Goal: Contribute content: Contribute content

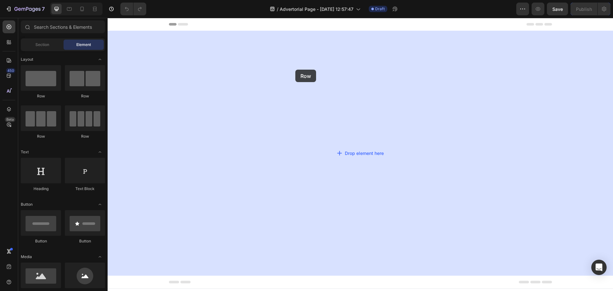
drag, startPoint x: 153, startPoint y: 98, endPoint x: 307, endPoint y: 68, distance: 157.5
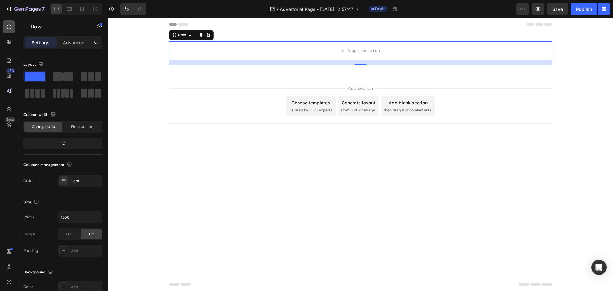
click at [11, 28] on icon at bounding box center [9, 27] width 6 height 6
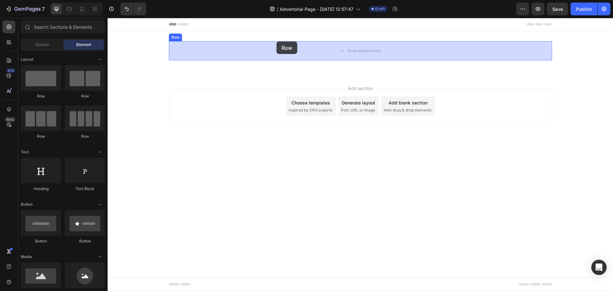
drag, startPoint x: 151, startPoint y: 101, endPoint x: 276, endPoint y: 42, distance: 139.1
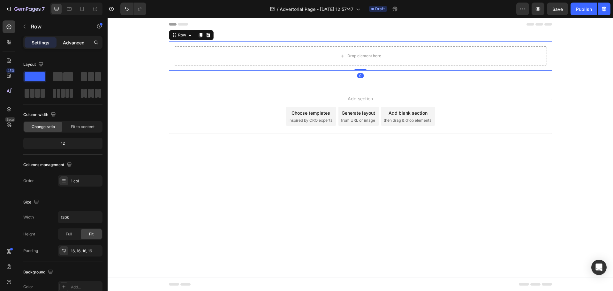
click at [70, 41] on p "Advanced" at bounding box center [74, 42] width 22 height 7
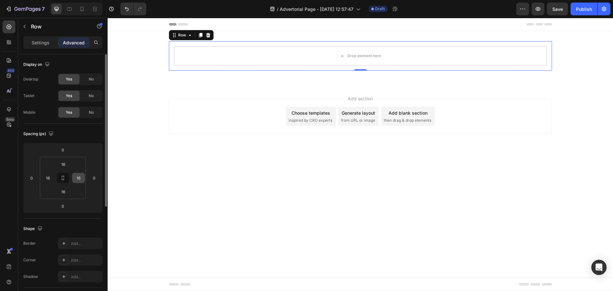
drag, startPoint x: 63, startPoint y: 177, endPoint x: 78, endPoint y: 177, distance: 15.0
click at [63, 177] on icon at bounding box center [62, 177] width 5 height 5
click at [79, 177] on input "16" at bounding box center [79, 178] width 10 height 10
type input "0"
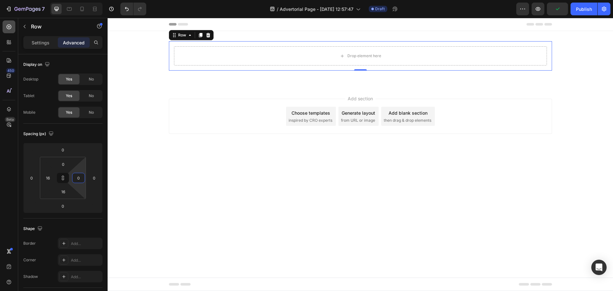
type input "0"
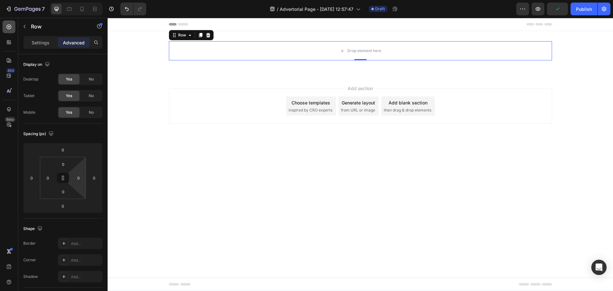
click at [8, 30] on div at bounding box center [9, 26] width 13 height 13
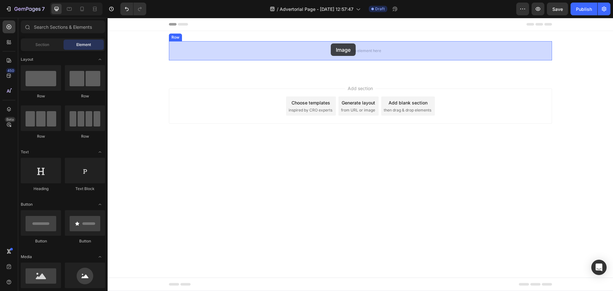
drag, startPoint x: 161, startPoint y: 288, endPoint x: 324, endPoint y: 58, distance: 281.8
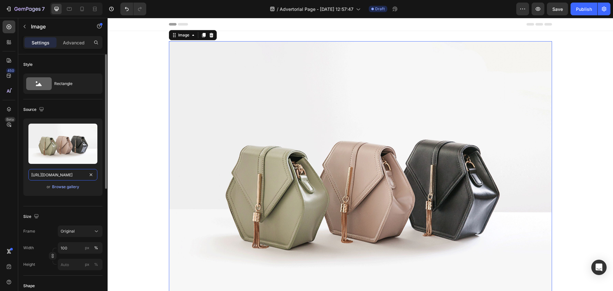
click at [62, 169] on input "[URL][DOMAIN_NAME]" at bounding box center [62, 174] width 69 height 11
paste input "[DOMAIN_NAME]/wp-content/uploads/2024/12/[DOMAIN_NAME]"
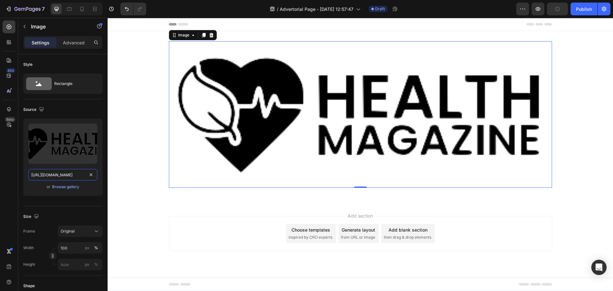
type input "[URL][DOMAIN_NAME]"
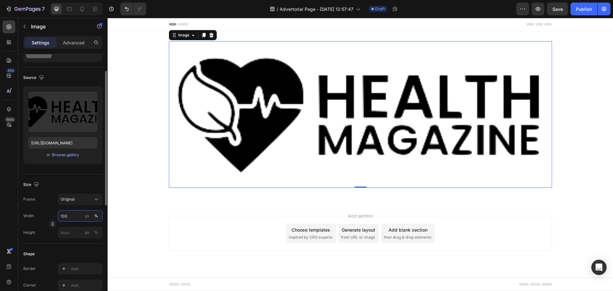
click at [75, 217] on input "100" at bounding box center [80, 215] width 45 height 11
click at [89, 217] on div "px" at bounding box center [87, 216] width 4 height 6
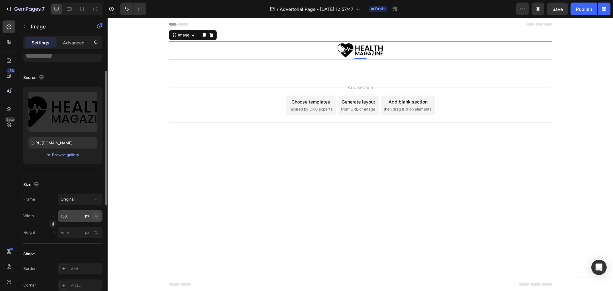
click at [97, 217] on div "%" at bounding box center [96, 216] width 4 height 6
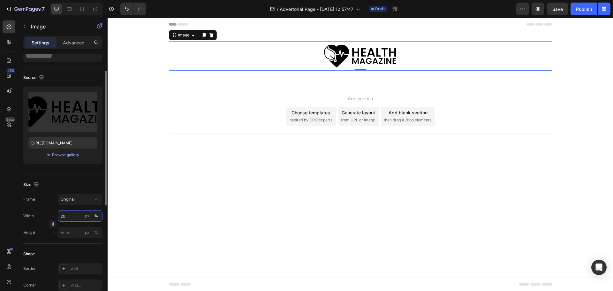
click at [77, 219] on input "20" at bounding box center [80, 215] width 45 height 11
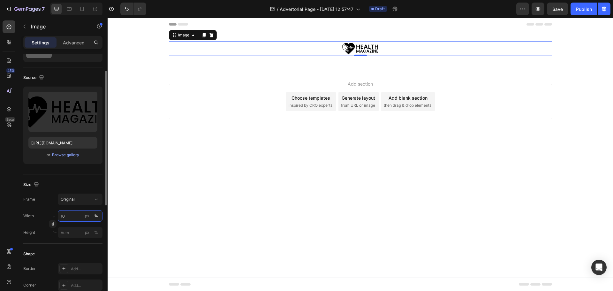
click at [69, 218] on input "10" at bounding box center [80, 215] width 45 height 11
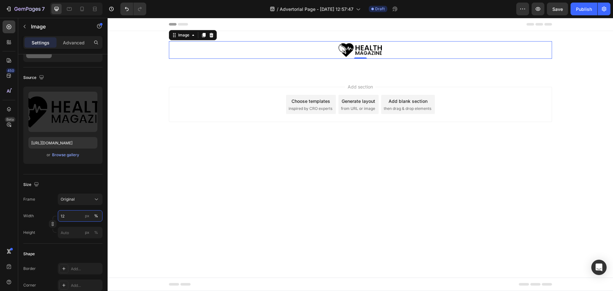
type input "12"
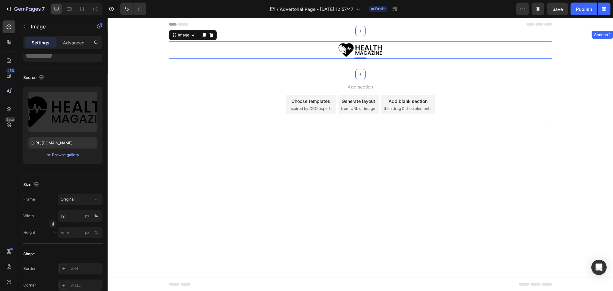
click at [137, 48] on div "Image 0 Row Row" at bounding box center [360, 52] width 505 height 23
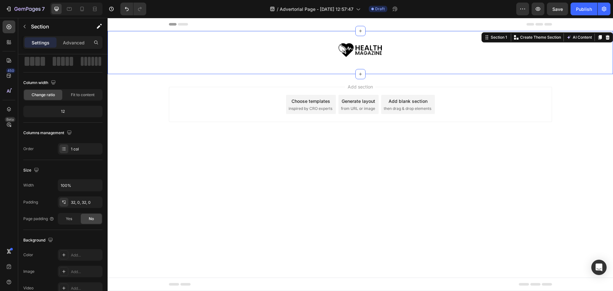
scroll to position [0, 0]
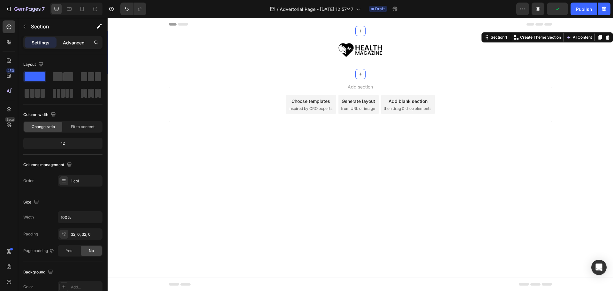
click at [73, 41] on p "Advanced" at bounding box center [74, 42] width 22 height 7
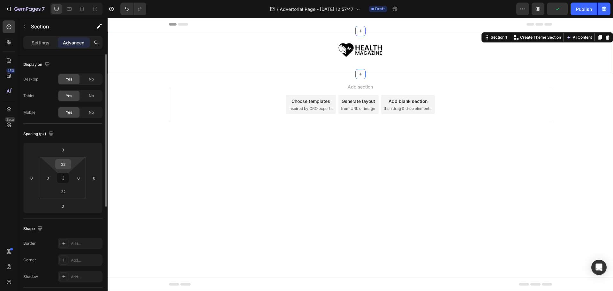
click at [66, 167] on input "32" at bounding box center [63, 164] width 13 height 10
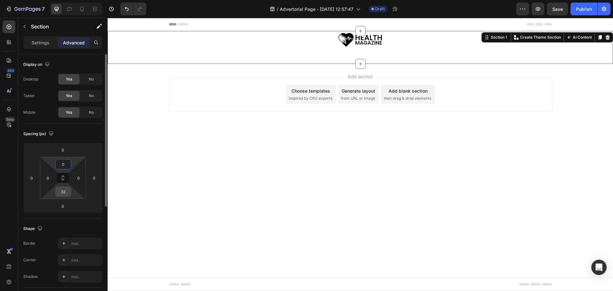
type input "0"
click at [65, 192] on input "32" at bounding box center [63, 192] width 13 height 10
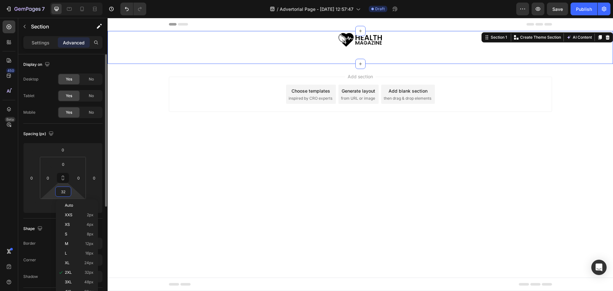
type input "0"
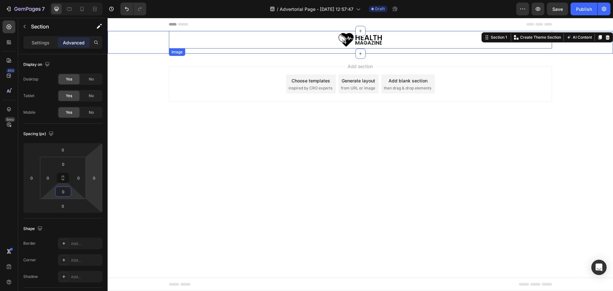
click at [325, 40] on div at bounding box center [360, 40] width 383 height 18
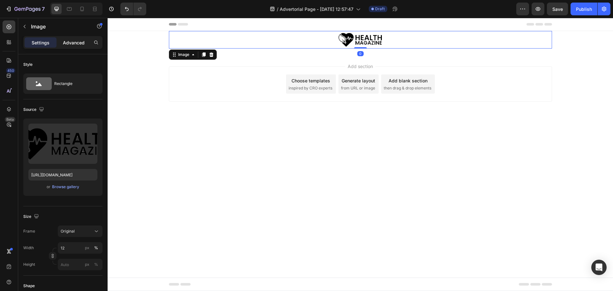
click at [70, 44] on p "Advanced" at bounding box center [74, 42] width 22 height 7
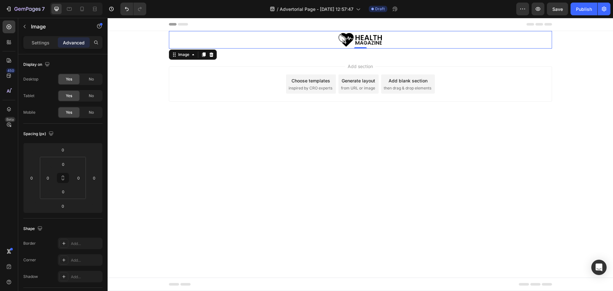
click at [215, 36] on div at bounding box center [360, 40] width 383 height 18
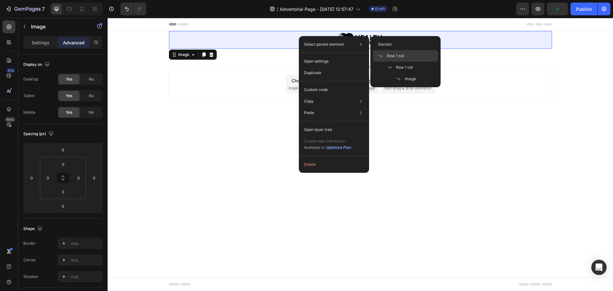
click at [389, 58] on span "Row 1 col" at bounding box center [395, 56] width 17 height 6
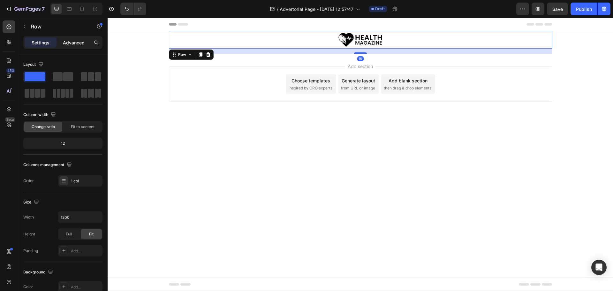
click at [73, 41] on p "Advanced" at bounding box center [74, 42] width 22 height 7
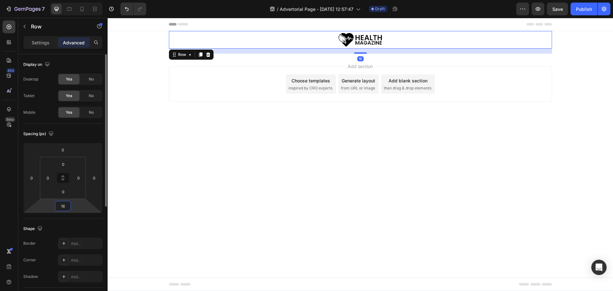
click at [63, 202] on input "16" at bounding box center [63, 206] width 13 height 10
type input "0"
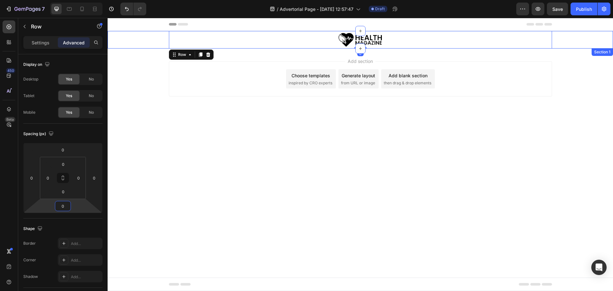
click at [133, 37] on div "Image Row Row 0" at bounding box center [360, 40] width 505 height 18
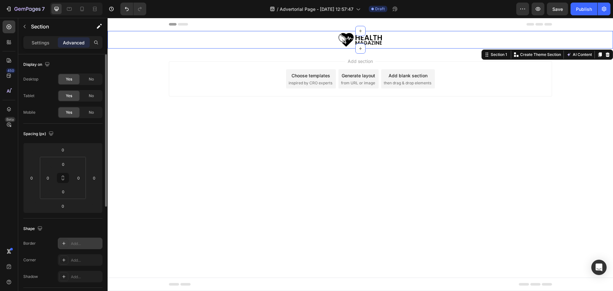
scroll to position [64, 0]
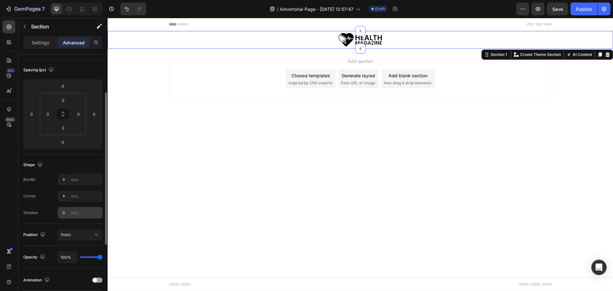
click at [76, 215] on div "Add..." at bounding box center [86, 213] width 30 height 6
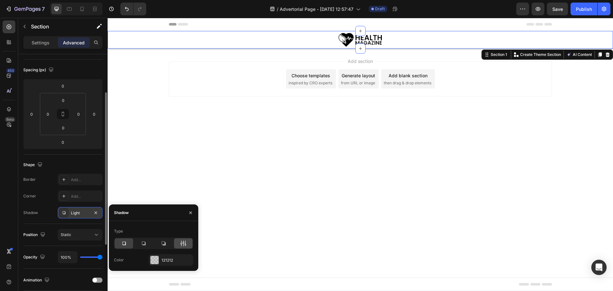
click at [184, 241] on icon at bounding box center [183, 243] width 6 height 6
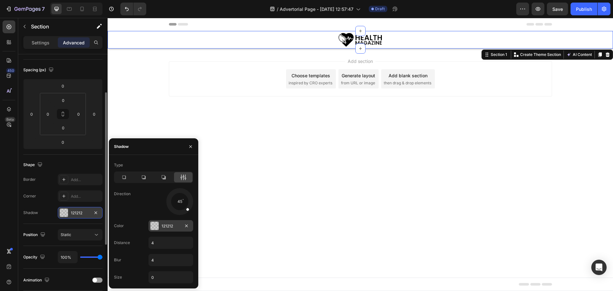
click at [166, 225] on div "121212" at bounding box center [171, 226] width 19 height 6
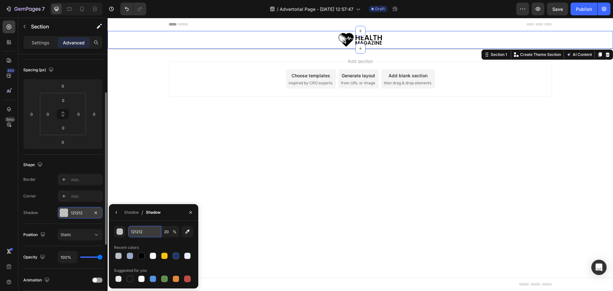
click at [142, 232] on input "121212" at bounding box center [144, 231] width 33 height 11
paste input "rgba(0, 0, 0, 0.04)"
type input "rgba(0, 0, 0, 0.04)"
type input "4"
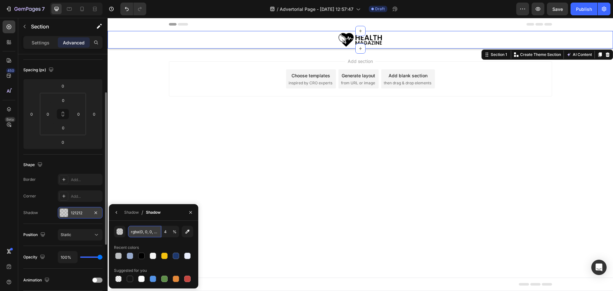
scroll to position [0, 5]
click at [154, 223] on div "rgba(0, 0, 0, 0.04) 4 % Recent colors Suggested for you" at bounding box center [153, 255] width 89 height 68
type input "000000"
click at [132, 213] on div "Shadow" at bounding box center [131, 212] width 15 height 6
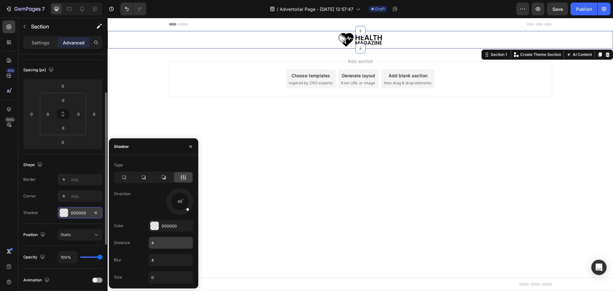
click at [162, 245] on input "4" at bounding box center [171, 242] width 44 height 11
type input "15"
click at [163, 264] on input "4" at bounding box center [171, 259] width 44 height 11
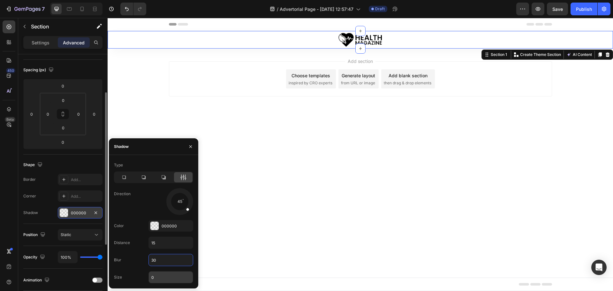
type input "30"
click at [162, 278] on input "0" at bounding box center [171, 276] width 44 height 11
type input "5"
click at [178, 211] on div at bounding box center [179, 201] width 28 height 28
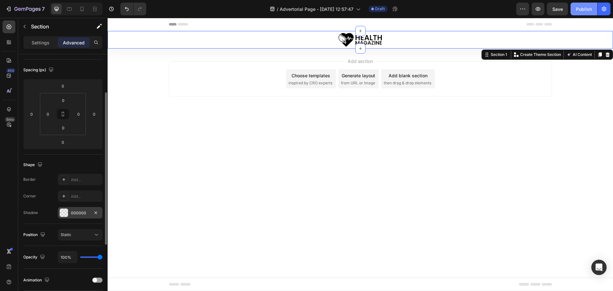
click at [582, 8] on div "Publish" at bounding box center [584, 9] width 16 height 7
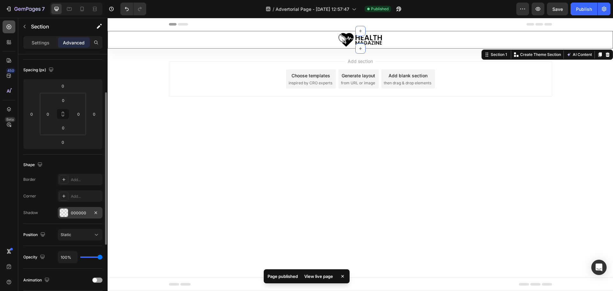
click at [9, 30] on icon at bounding box center [9, 27] width 6 height 6
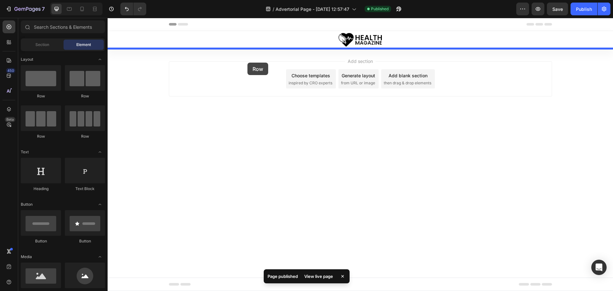
drag, startPoint x: 160, startPoint y: 102, endPoint x: 247, endPoint y: 63, distance: 95.6
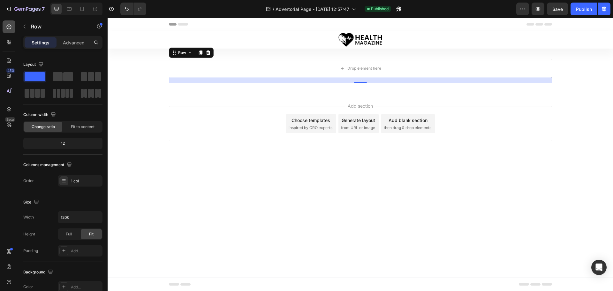
click at [11, 28] on icon at bounding box center [9, 27] width 6 height 6
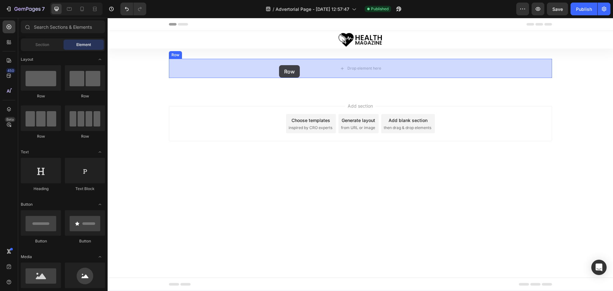
drag, startPoint x: 148, startPoint y: 99, endPoint x: 279, endPoint y: 65, distance: 135.0
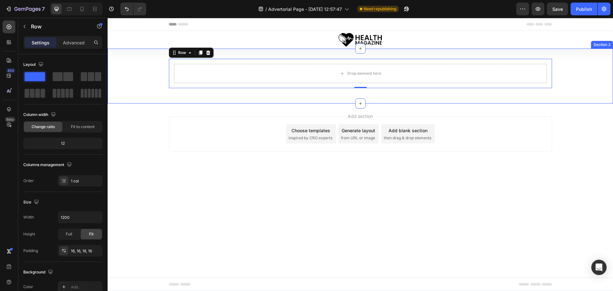
click at [136, 80] on div "Drop element here Row 0 Row" at bounding box center [360, 76] width 505 height 34
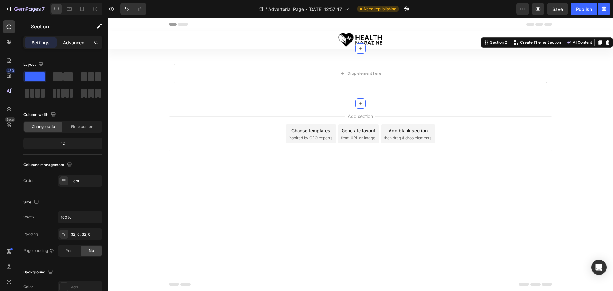
click at [77, 42] on p "Advanced" at bounding box center [74, 42] width 22 height 7
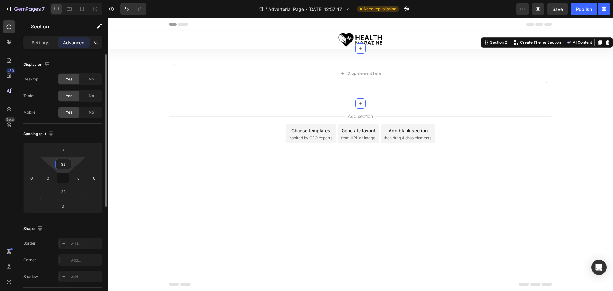
click at [66, 164] on input "32" at bounding box center [63, 164] width 13 height 10
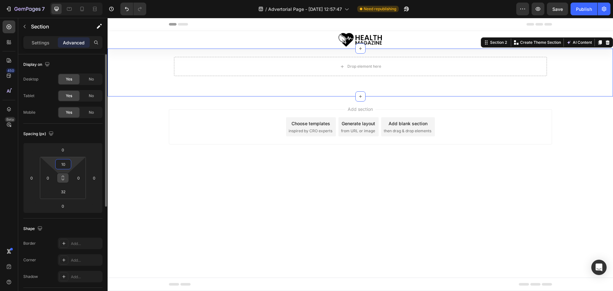
click at [63, 179] on icon at bounding box center [62, 177] width 5 height 5
click at [76, 180] on input "0" at bounding box center [79, 178] width 10 height 10
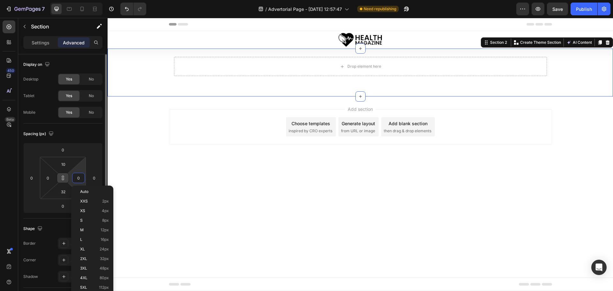
type input "1"
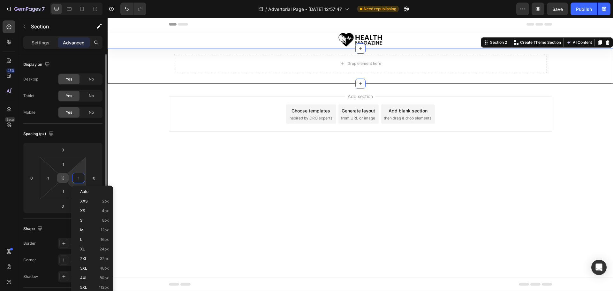
type input "10"
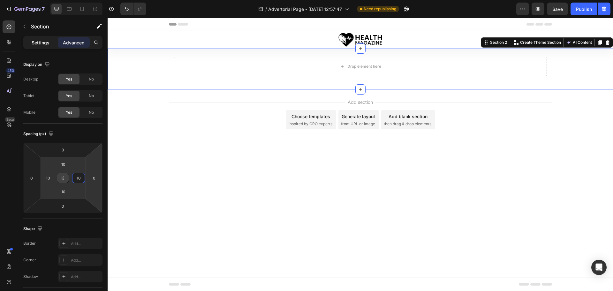
type input "10"
click at [37, 39] on div "Settings" at bounding box center [41, 42] width 32 height 10
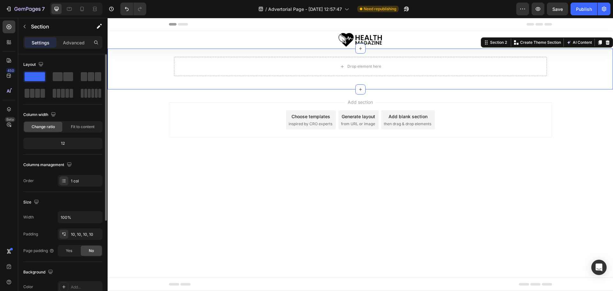
scroll to position [64, 0]
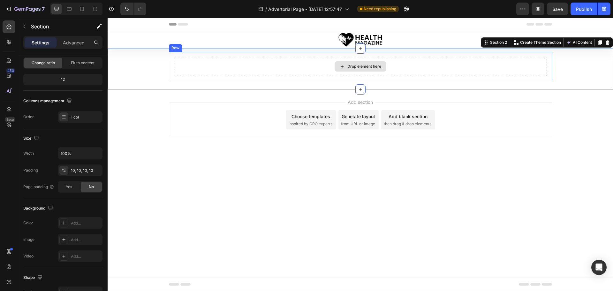
click at [181, 69] on div "Drop element here" at bounding box center [360, 66] width 373 height 19
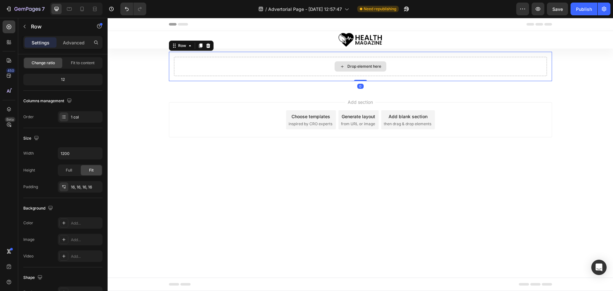
scroll to position [0, 0]
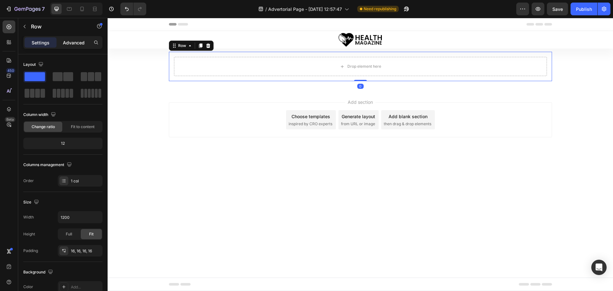
click at [75, 42] on p "Advanced" at bounding box center [74, 42] width 22 height 7
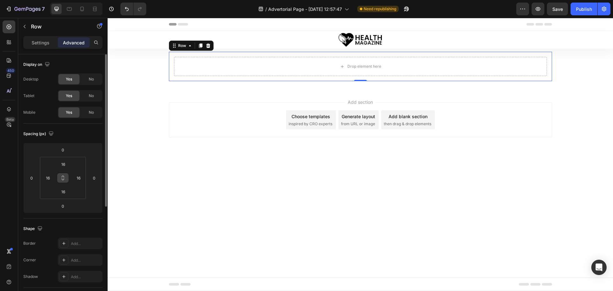
click at [64, 179] on icon at bounding box center [62, 177] width 5 height 5
click at [83, 176] on input "16" at bounding box center [79, 178] width 10 height 10
type input "0"
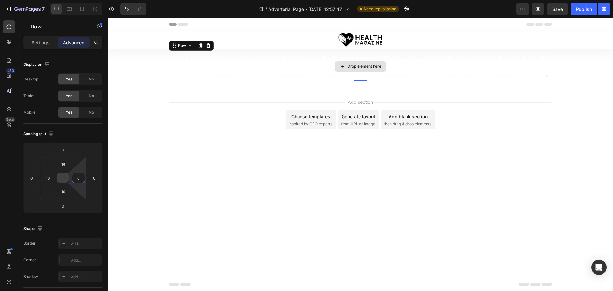
type input "0"
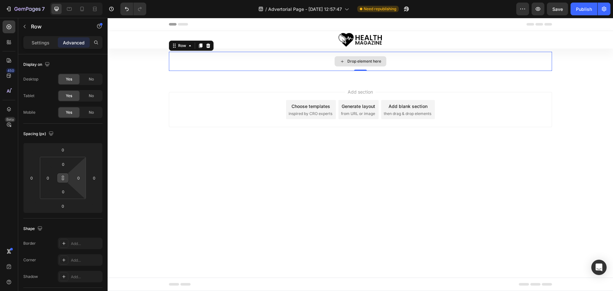
click at [193, 67] on div "Drop element here" at bounding box center [360, 61] width 383 height 19
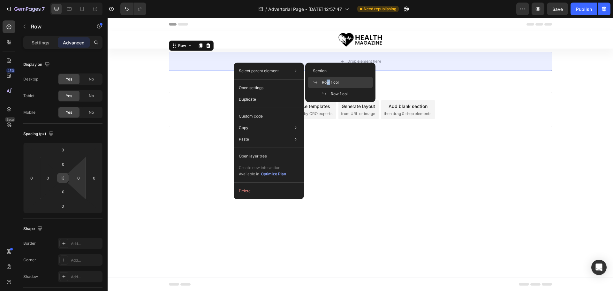
click at [328, 84] on span "Row 1 col" at bounding box center [330, 82] width 17 height 6
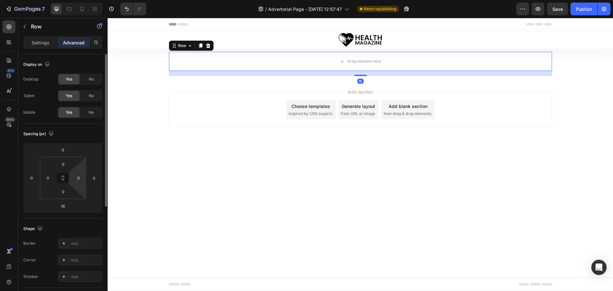
scroll to position [64, 0]
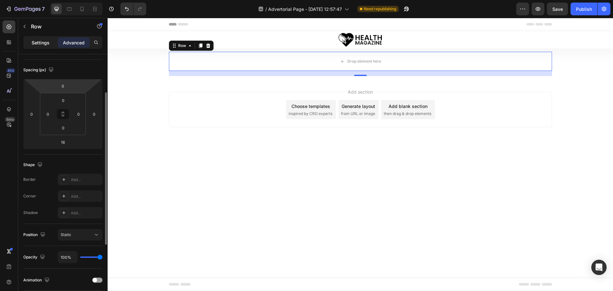
click at [47, 42] on p "Settings" at bounding box center [41, 42] width 18 height 7
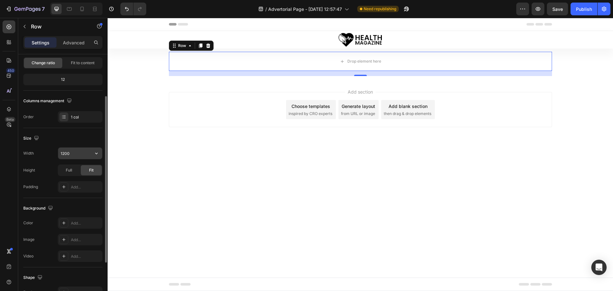
click at [76, 148] on input "1200" at bounding box center [80, 153] width 44 height 11
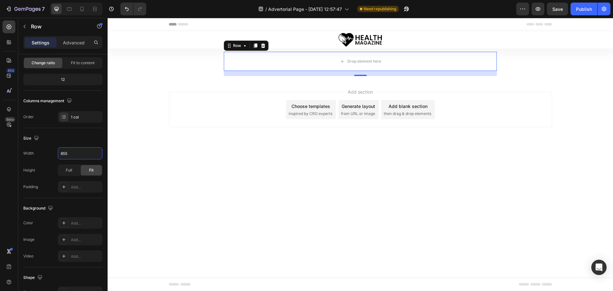
type input "855"
click at [11, 27] on icon at bounding box center [9, 27] width 6 height 6
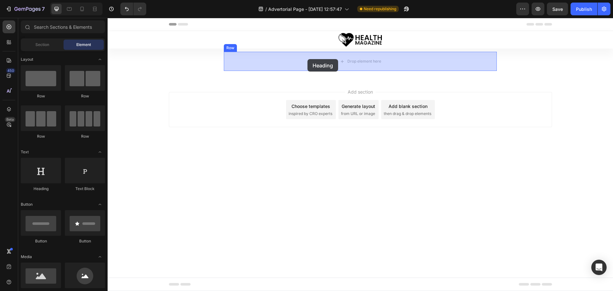
drag, startPoint x: 158, startPoint y: 192, endPoint x: 307, endPoint y: 59, distance: 199.7
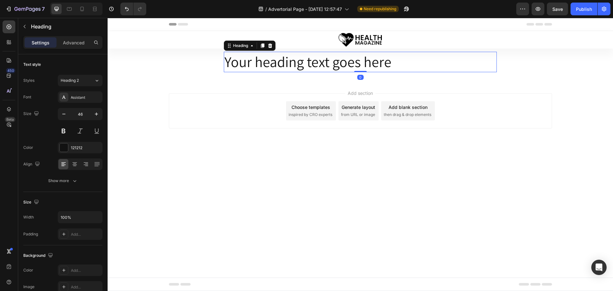
click at [270, 62] on h2 "Your heading text goes here" at bounding box center [360, 62] width 273 height 20
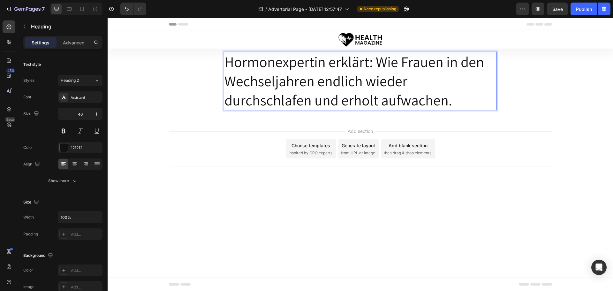
click at [269, 79] on p "Hormonexpertin erklärt: Wie Frauen in den Wechseljahren endlich wieder durchsch…" at bounding box center [360, 80] width 272 height 57
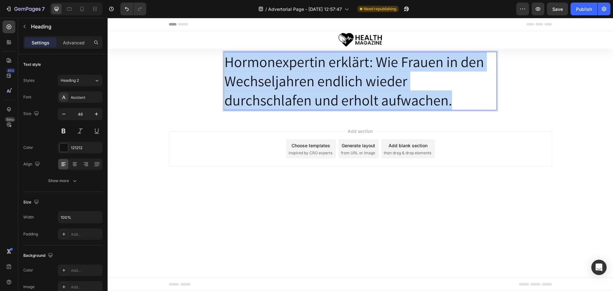
click at [269, 79] on p "Hormonexpertin erklärt: Wie Frauen in den Wechseljahren endlich wieder durchsch…" at bounding box center [360, 80] width 272 height 57
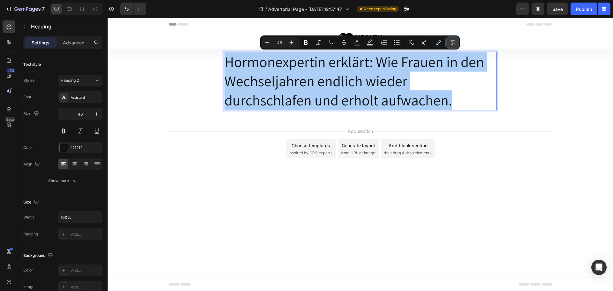
click at [451, 41] on icon "Editor contextual toolbar" at bounding box center [453, 42] width 6 height 4
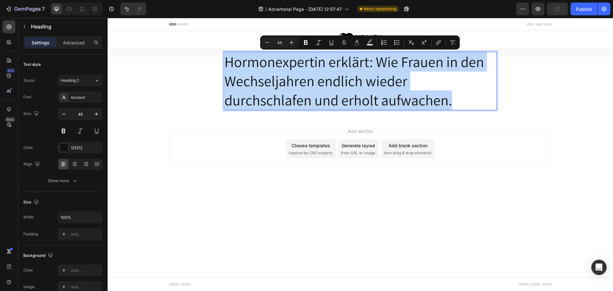
click at [313, 79] on p "Hormonexpertin erklärt: Wie Frauen in den Wechseljahren endlich wieder durchsch…" at bounding box center [360, 80] width 272 height 57
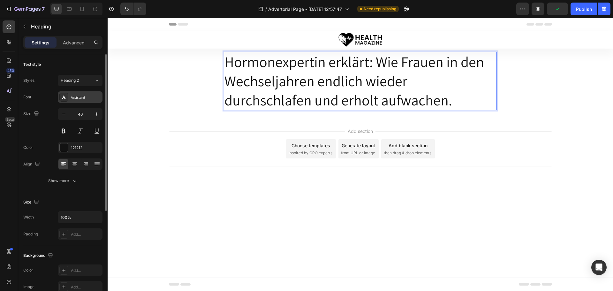
click at [82, 98] on div "Assistant" at bounding box center [86, 98] width 30 height 6
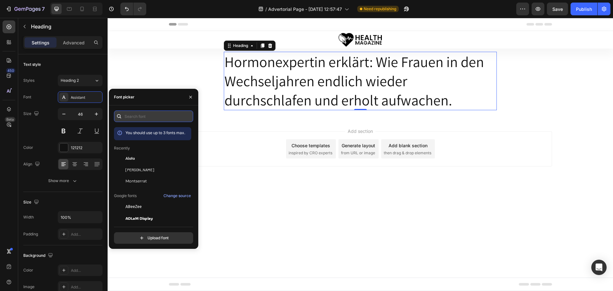
click at [141, 120] on input "text" at bounding box center [153, 115] width 79 height 11
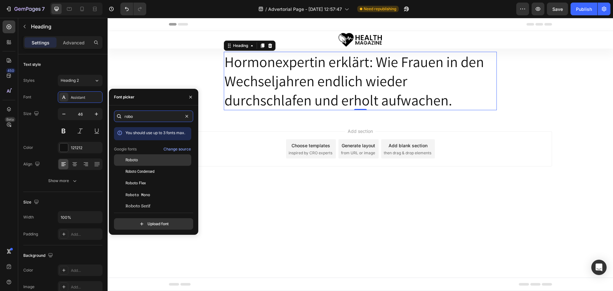
type input "robo"
click at [134, 160] on span "Roboto" at bounding box center [131, 160] width 12 height 6
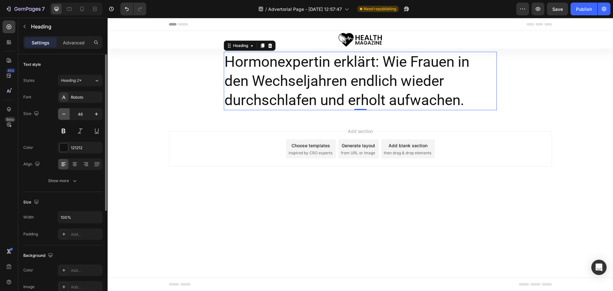
click at [64, 117] on button "button" at bounding box center [63, 113] width 11 height 11
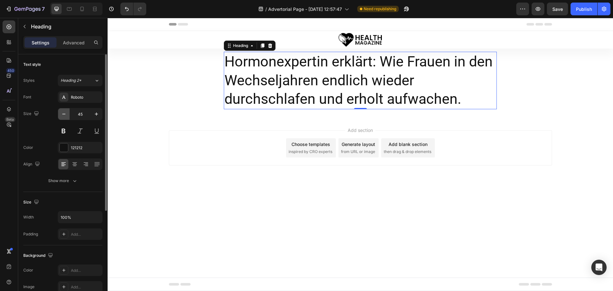
click at [64, 117] on button "button" at bounding box center [63, 113] width 11 height 11
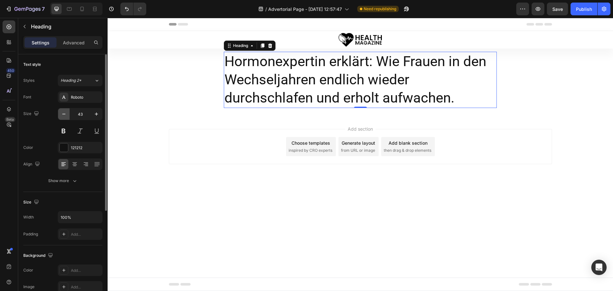
click at [64, 117] on button "button" at bounding box center [63, 113] width 11 height 11
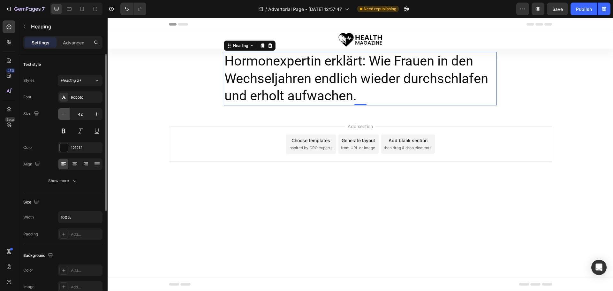
click at [64, 117] on button "button" at bounding box center [63, 113] width 11 height 11
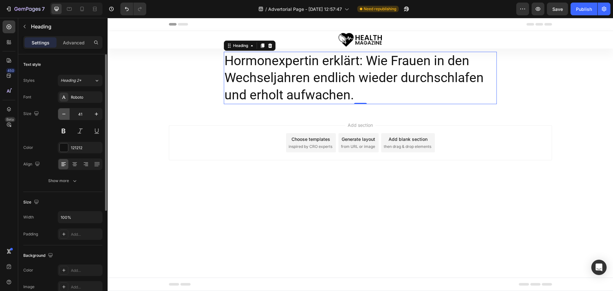
click at [64, 117] on button "button" at bounding box center [63, 113] width 11 height 11
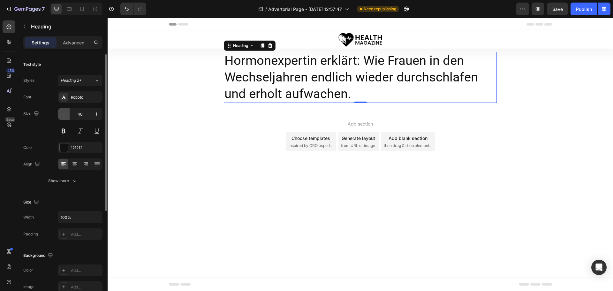
click at [64, 117] on button "button" at bounding box center [63, 113] width 11 height 11
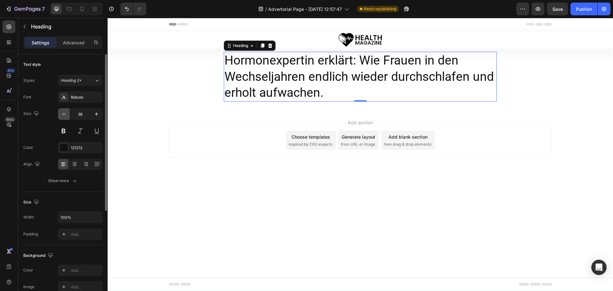
click at [64, 117] on button "button" at bounding box center [63, 113] width 11 height 11
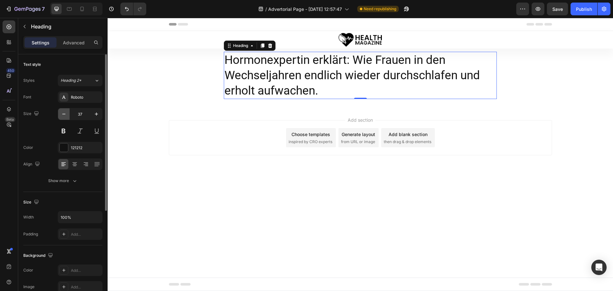
click at [64, 117] on button "button" at bounding box center [63, 113] width 11 height 11
type input "35"
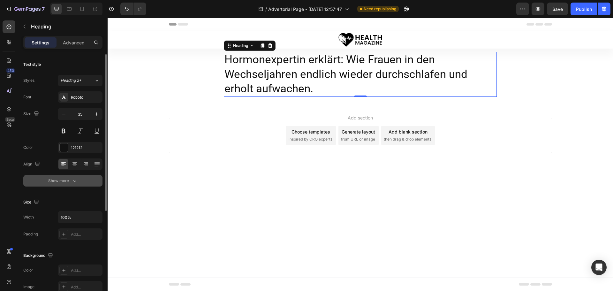
click at [71, 182] on div "Show more" at bounding box center [63, 181] width 30 height 6
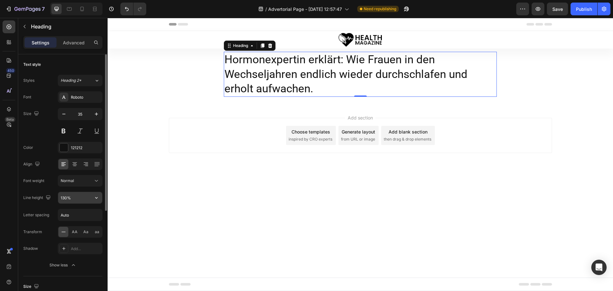
click at [66, 198] on input "130%" at bounding box center [80, 197] width 44 height 11
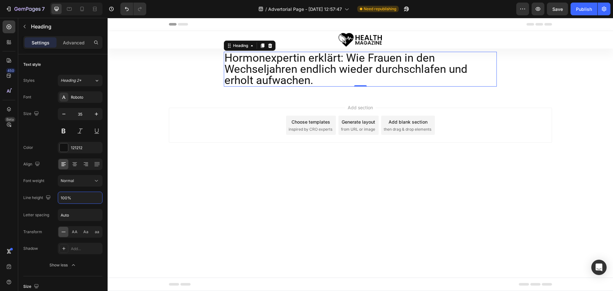
type input "100%"
click at [79, 182] on div "Normal" at bounding box center [77, 181] width 33 height 6
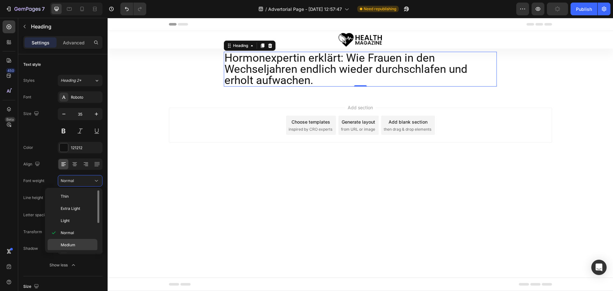
click at [67, 251] on div "Medium" at bounding box center [73, 257] width 50 height 12
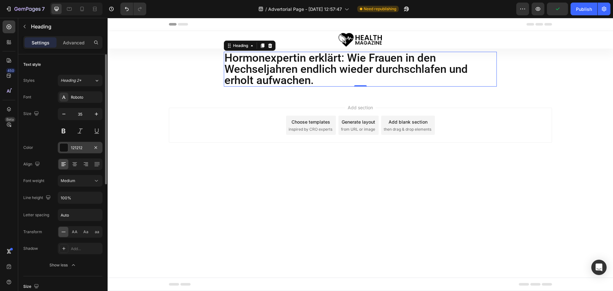
click at [72, 149] on div "121212" at bounding box center [80, 148] width 19 height 6
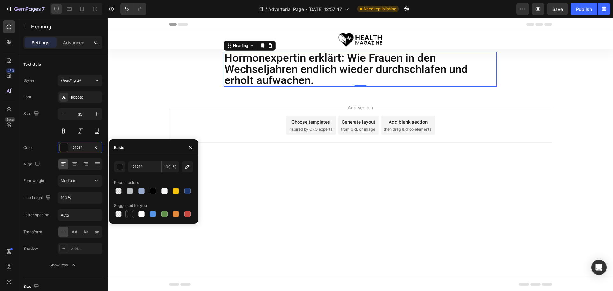
click at [130, 213] on div at bounding box center [130, 214] width 6 height 6
click at [148, 168] on input "151515" at bounding box center [144, 166] width 33 height 11
type input "000000"
click at [162, 148] on div "Basic" at bounding box center [153, 147] width 89 height 17
click at [190, 146] on icon "button" at bounding box center [190, 147] width 5 height 5
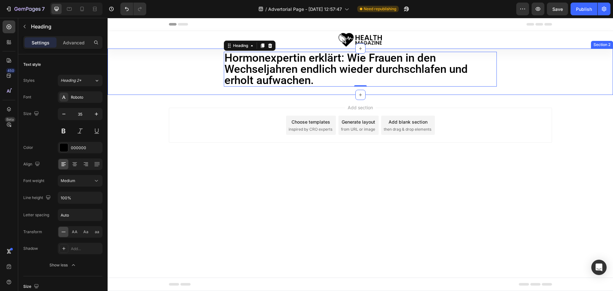
click at [149, 81] on div "Hormonexpertin erklärt: Wie Frauen in den Wechseljahren endlich wieder durchsch…" at bounding box center [360, 72] width 499 height 40
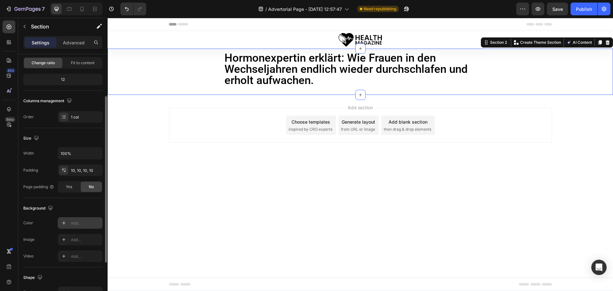
click at [80, 222] on div "Add..." at bounding box center [86, 223] width 30 height 6
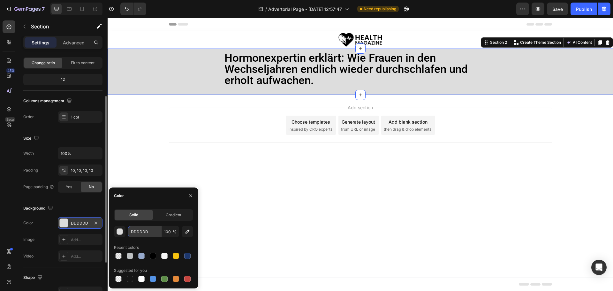
click at [148, 231] on input "DDDDDD" at bounding box center [144, 231] width 33 height 11
paste input "#E9F4FF"
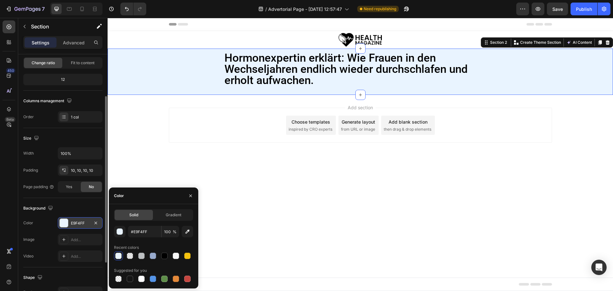
type input "E9F4FF"
click at [148, 72] on div "Hormonexpertin erklärt: Wie Frauen in den Wechseljahren endlich wieder durchsch…" at bounding box center [360, 72] width 499 height 40
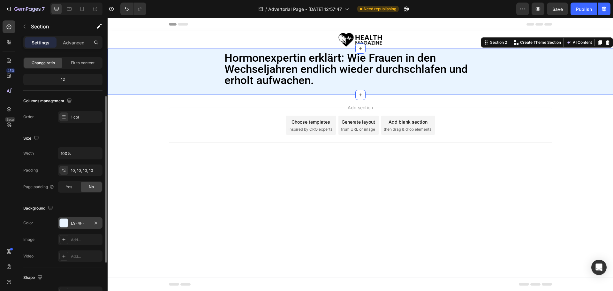
click at [152, 32] on div "Image Row Row" at bounding box center [360, 40] width 505 height 18
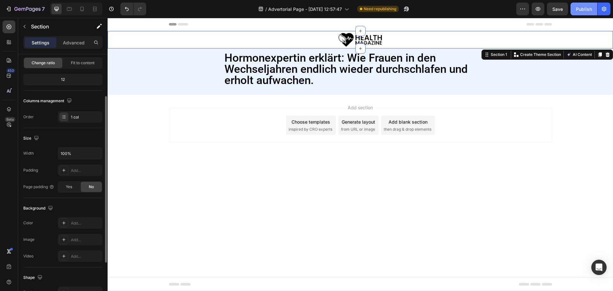
click at [583, 11] on div "Publish" at bounding box center [584, 9] width 16 height 7
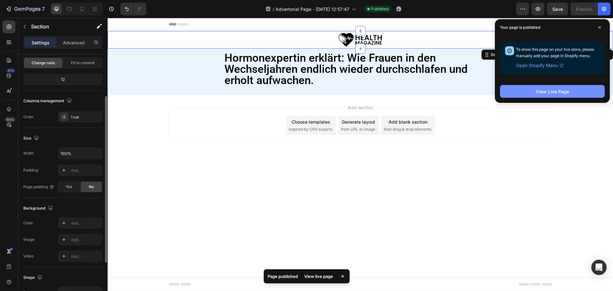
click at [548, 92] on div "View Live Page" at bounding box center [552, 91] width 33 height 7
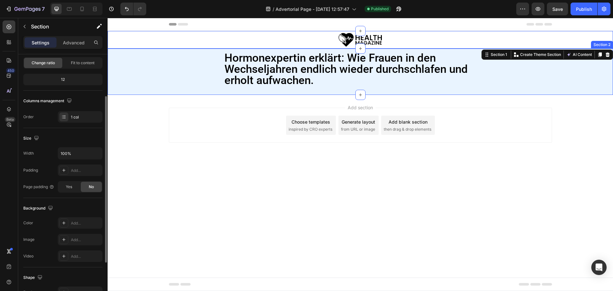
click at [177, 75] on div "Hormonexpertin erklärt: Wie Frauen in den Wechseljahren endlich wieder durchsch…" at bounding box center [360, 72] width 499 height 40
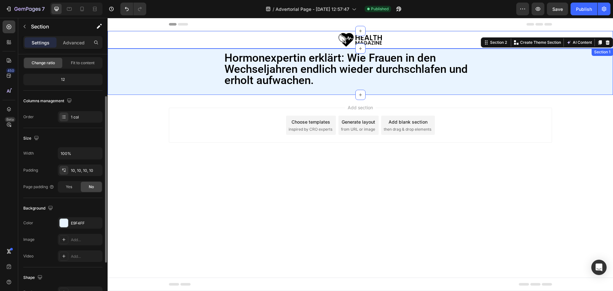
click at [141, 42] on div "Image Row Row" at bounding box center [360, 40] width 505 height 18
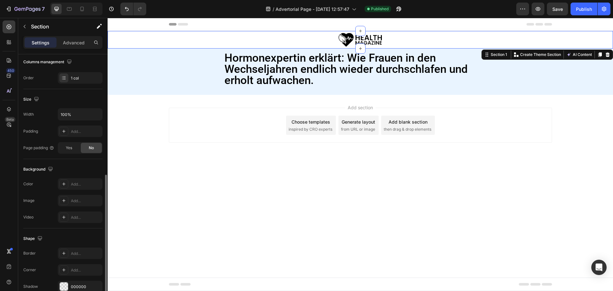
scroll to position [135, 0]
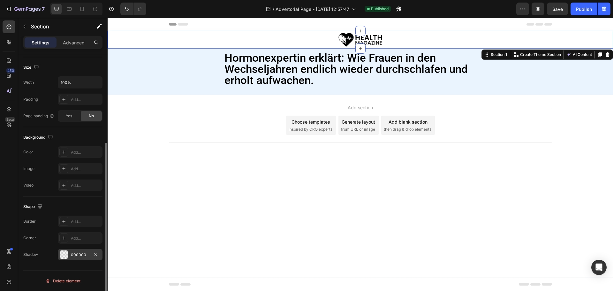
click at [75, 257] on div "000000" at bounding box center [80, 255] width 19 height 6
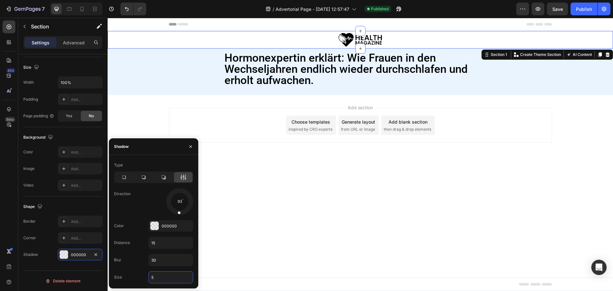
click at [158, 276] on input "5" at bounding box center [171, 276] width 44 height 11
type input "5"
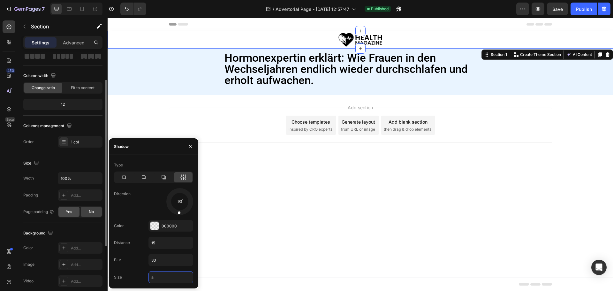
scroll to position [0, 0]
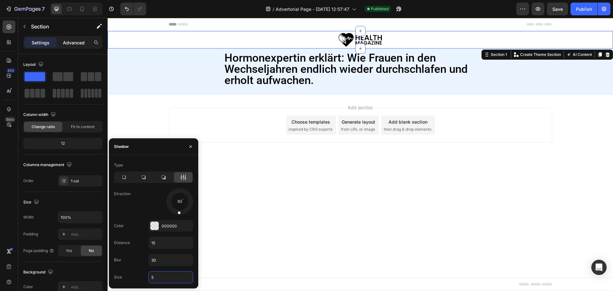
click at [77, 42] on p "Advanced" at bounding box center [74, 42] width 22 height 7
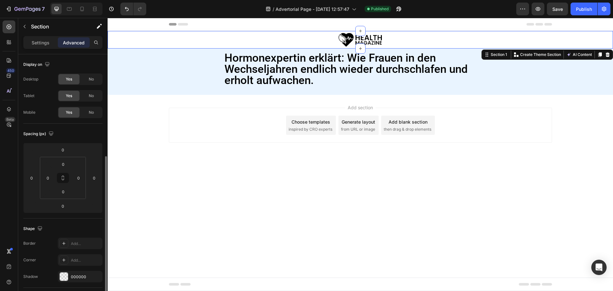
scroll to position [96, 0]
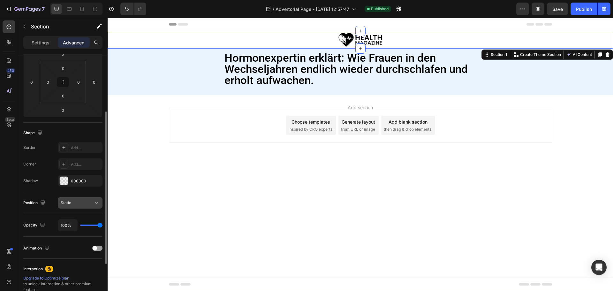
click at [90, 202] on div "Static" at bounding box center [77, 203] width 33 height 6
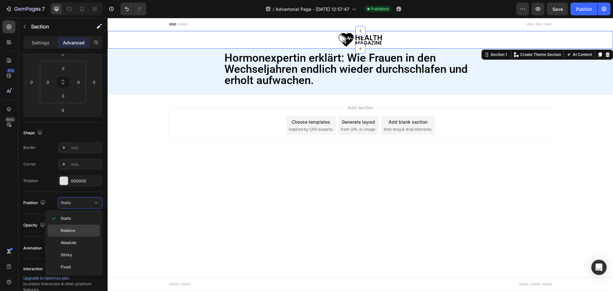
click at [87, 228] on p "Relative" at bounding box center [79, 231] width 36 height 6
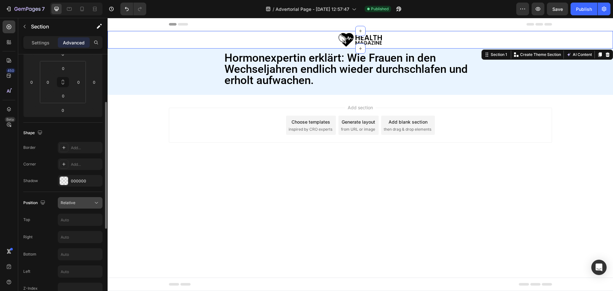
click at [87, 208] on button "Relative" at bounding box center [80, 202] width 45 height 11
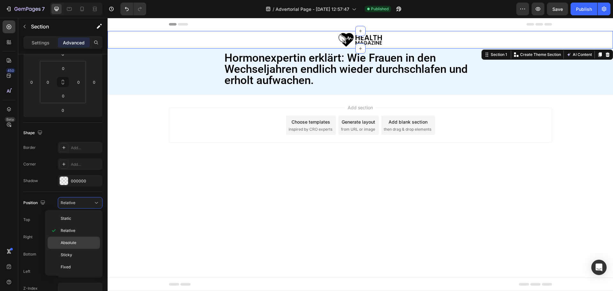
click at [76, 249] on div "Absolute" at bounding box center [74, 255] width 52 height 12
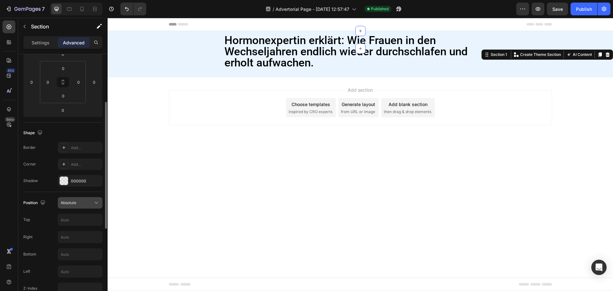
click at [80, 206] on div "Absolute" at bounding box center [80, 203] width 39 height 6
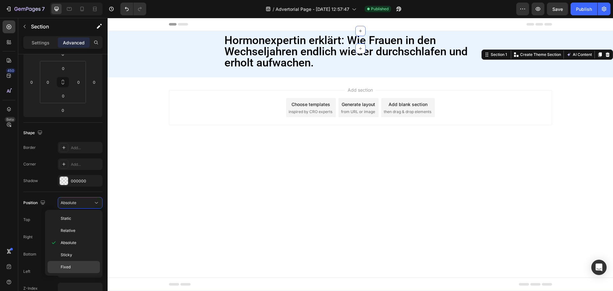
click at [69, 261] on div "Fixed" at bounding box center [74, 267] width 52 height 12
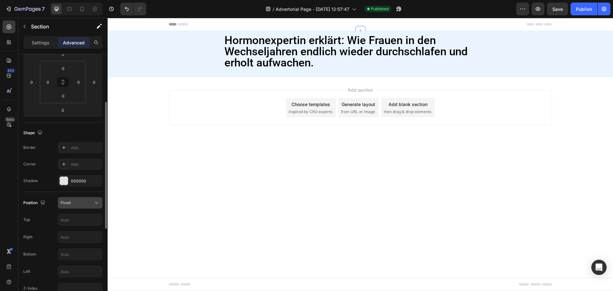
click at [88, 199] on button "Fixed" at bounding box center [80, 202] width 45 height 11
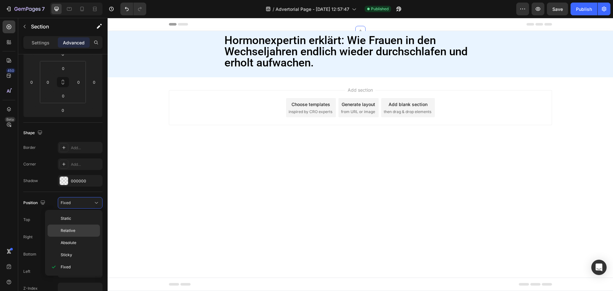
click at [70, 228] on span "Relative" at bounding box center [68, 231] width 15 height 6
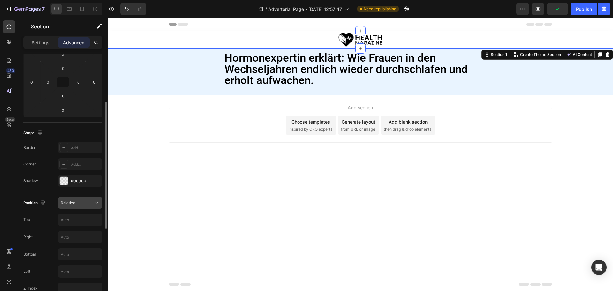
click at [81, 200] on div "Relative" at bounding box center [77, 203] width 33 height 6
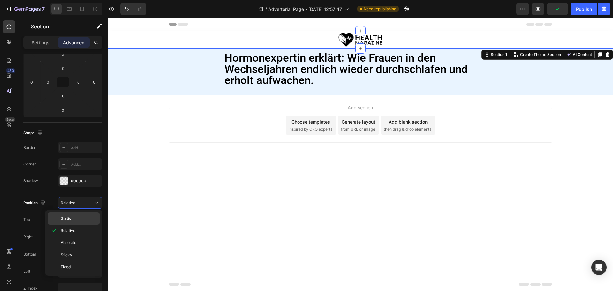
click at [73, 216] on p "Static" at bounding box center [79, 219] width 36 height 6
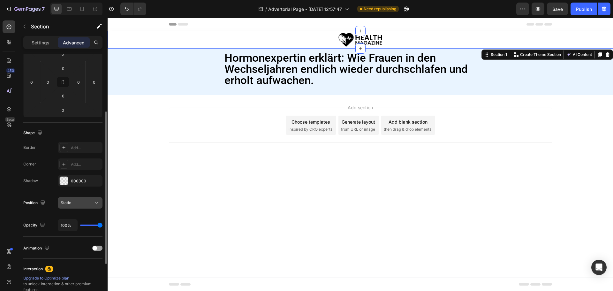
click at [79, 202] on div "Static" at bounding box center [77, 203] width 33 height 6
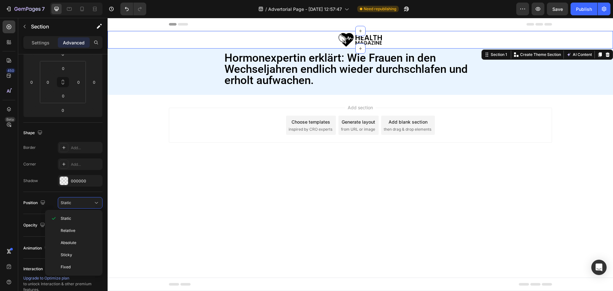
click at [51, 188] on div "Shape Border Add... Corner Add... Shadow 000000" at bounding box center [62, 157] width 79 height 69
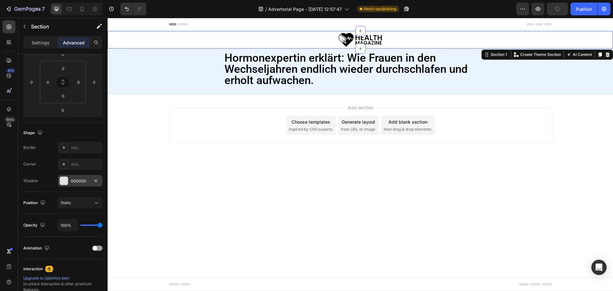
click at [76, 183] on div "000000" at bounding box center [80, 181] width 19 height 6
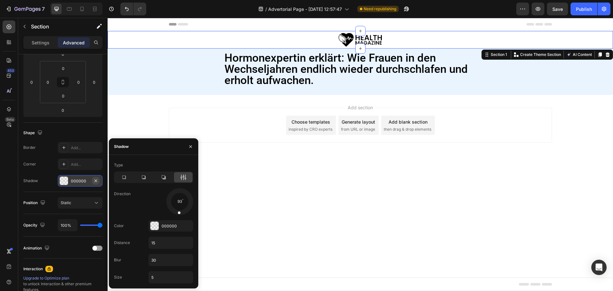
click at [95, 179] on icon "button" at bounding box center [95, 180] width 5 height 5
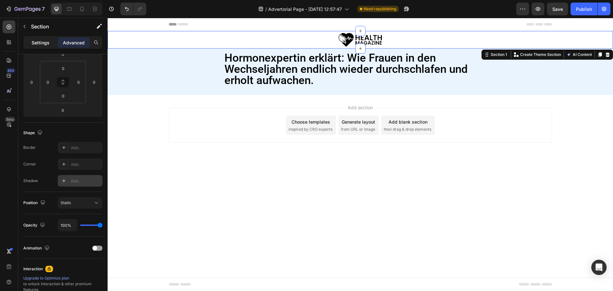
click at [42, 47] on div "Settings" at bounding box center [41, 42] width 32 height 10
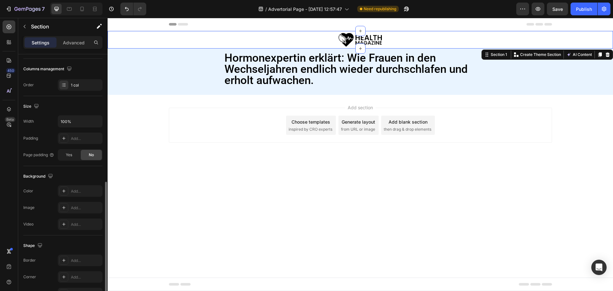
scroll to position [135, 0]
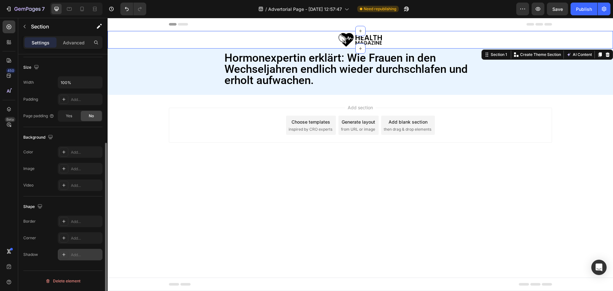
click at [78, 256] on div "Add..." at bounding box center [86, 255] width 30 height 6
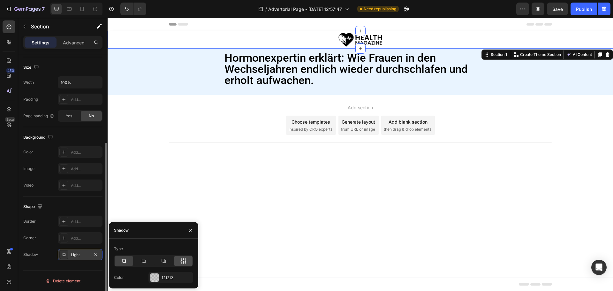
click at [183, 262] on icon at bounding box center [183, 261] width 6 height 6
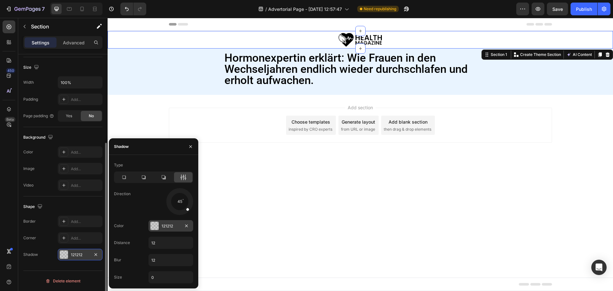
click at [167, 228] on div "121212" at bounding box center [171, 226] width 19 height 6
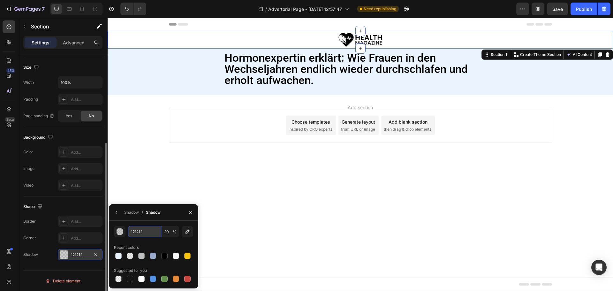
click at [149, 231] on input "121212" at bounding box center [144, 231] width 33 height 11
paste input "rgba(0, 0, 0, 0.04)"
type input "rgba(0, 0, 0, 0.04)"
type input "4"
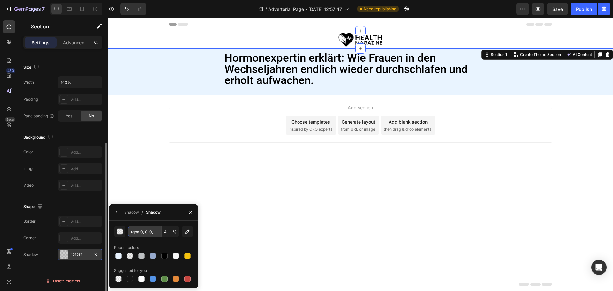
scroll to position [0, 5]
type input "000000"
click at [135, 215] on div "Shadow" at bounding box center [131, 212] width 15 height 6
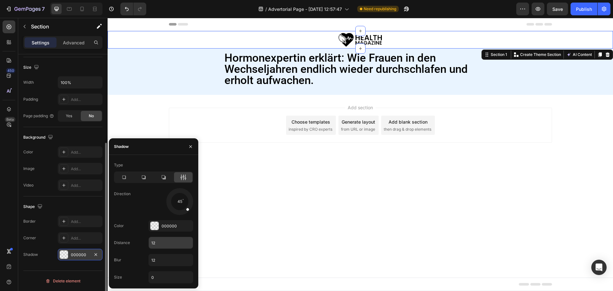
click at [158, 242] on input "12" at bounding box center [171, 242] width 44 height 11
type input "15"
click at [159, 255] on input "12" at bounding box center [171, 259] width 44 height 11
type input "30"
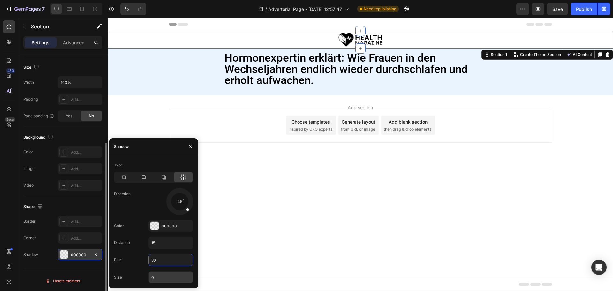
click at [160, 274] on input "0" at bounding box center [171, 276] width 44 height 11
type input "5"
click at [145, 196] on div "Direction 45" at bounding box center [153, 201] width 79 height 27
click at [216, 58] on div "Hormonexpertin erklärt: Wie Frauen in den Wechseljahren endlich wieder durchsch…" at bounding box center [360, 72] width 499 height 40
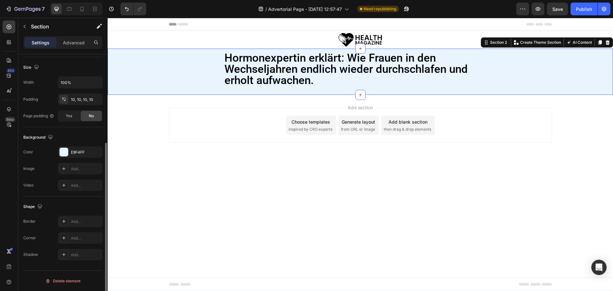
click at [145, 33] on div "Image Row Row" at bounding box center [360, 40] width 505 height 18
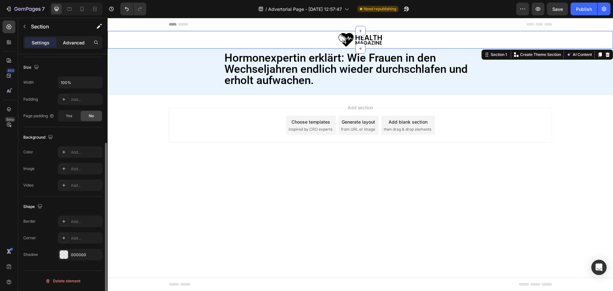
click at [76, 45] on p "Advanced" at bounding box center [74, 42] width 22 height 7
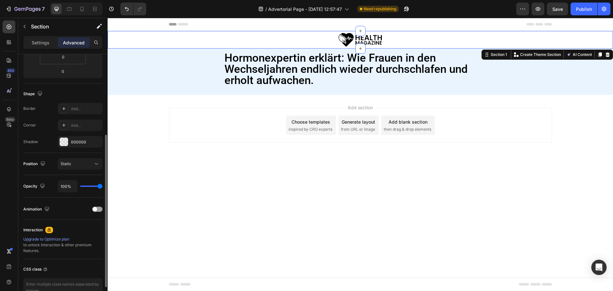
scroll to position [71, 0]
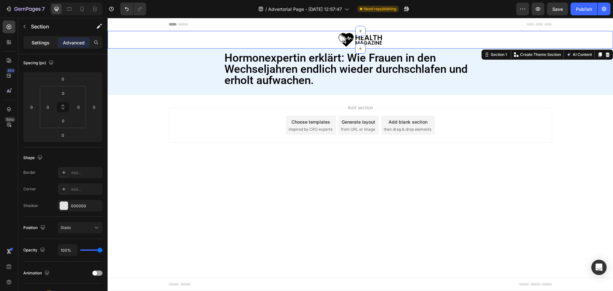
click at [46, 42] on p "Settings" at bounding box center [41, 42] width 18 height 7
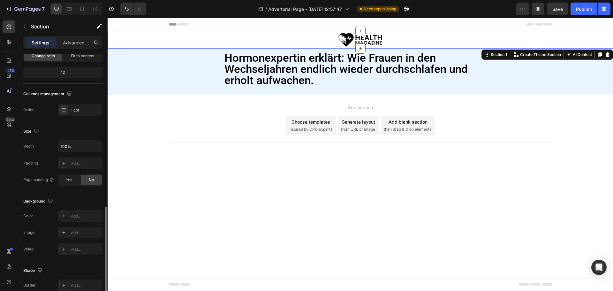
scroll to position [135, 0]
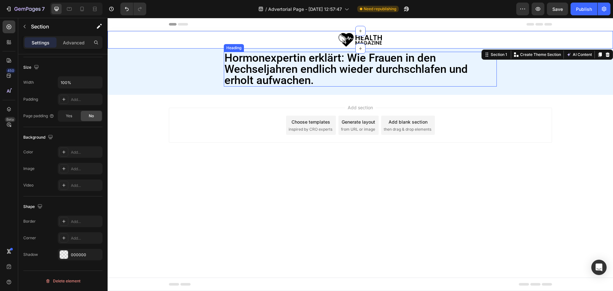
click at [350, 70] on p "Hormonexpertin erklärt: Wie Frauen in den Wechseljahren endlich wieder durchsch…" at bounding box center [360, 69] width 272 height 34
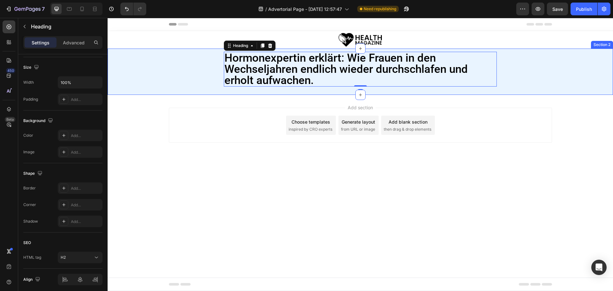
scroll to position [0, 0]
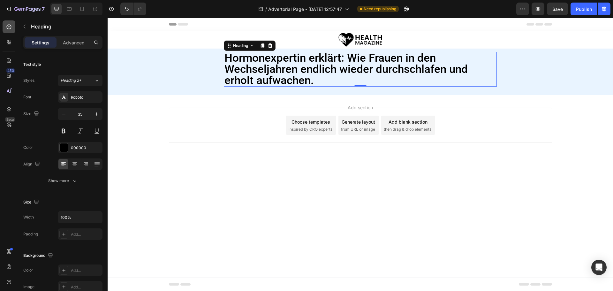
click at [8, 31] on div at bounding box center [9, 26] width 13 height 13
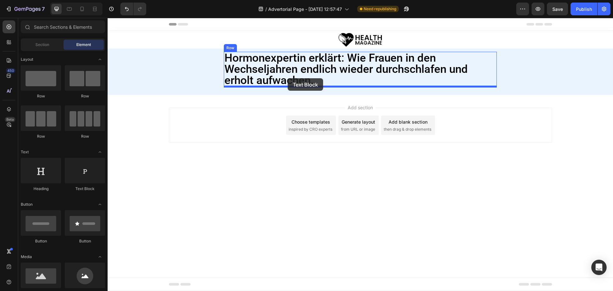
drag, startPoint x: 189, startPoint y: 191, endPoint x: 288, endPoint y: 78, distance: 149.8
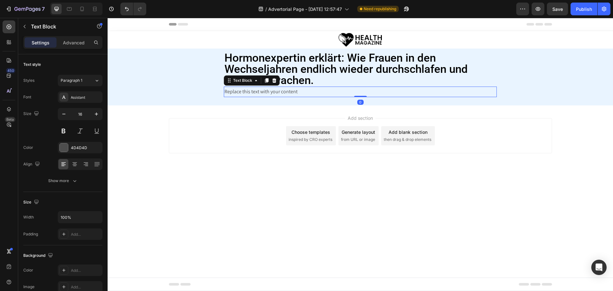
click at [260, 93] on div "Replace this text with your content" at bounding box center [360, 92] width 273 height 11
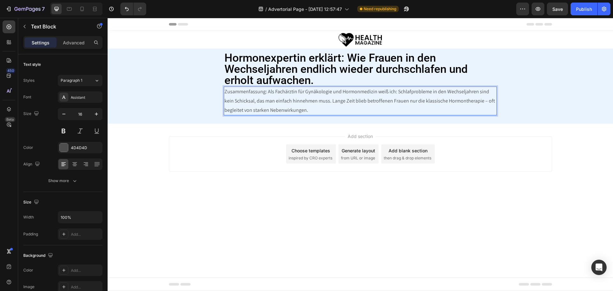
click at [258, 108] on p "Zusammenfassung: Als Fachärztin für Gynäkologie und Hormonmedizin weiß ich: Sch…" at bounding box center [360, 100] width 272 height 27
click at [78, 98] on div "Assistant" at bounding box center [86, 98] width 30 height 6
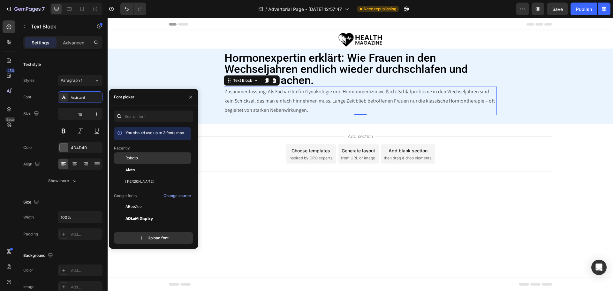
click at [131, 159] on span "Roboto" at bounding box center [131, 158] width 12 height 6
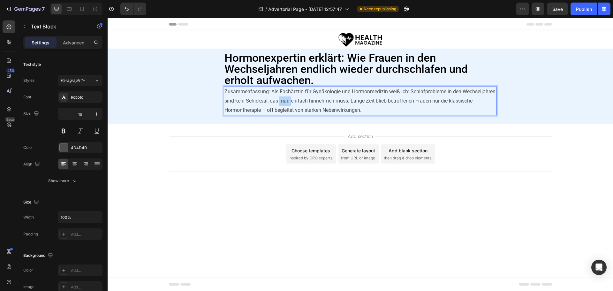
click at [285, 104] on p "Zusammenfassung: Als Fachärztin für Gynäkologie und Hormonmedizin weiß ich: Sch…" at bounding box center [360, 100] width 272 height 27
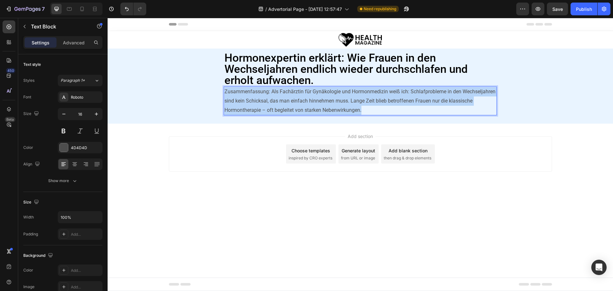
click at [285, 104] on p "Zusammenfassung: Als Fachärztin für Gynäkologie und Hormonmedizin weiß ich: Sch…" at bounding box center [360, 100] width 272 height 27
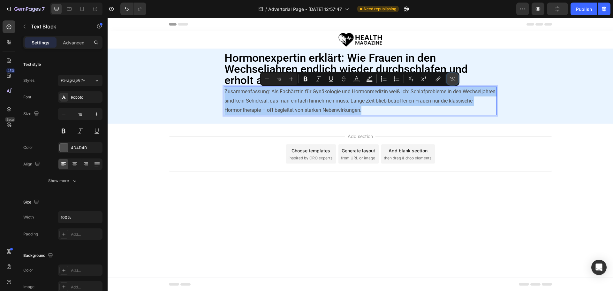
click at [455, 77] on icon "Editor contextual toolbar" at bounding box center [452, 79] width 6 height 6
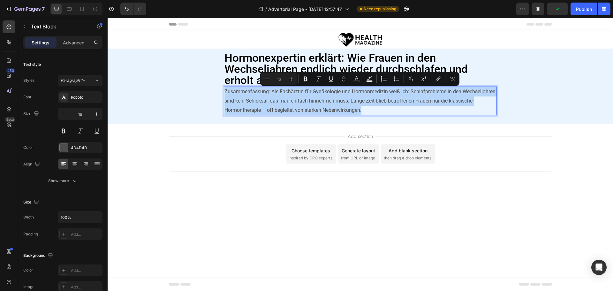
click at [307, 103] on p "Zusammenfassung: Als Fachärztin für Gynäkologie und Hormonmedizin weiß ich: Sch…" at bounding box center [360, 100] width 272 height 27
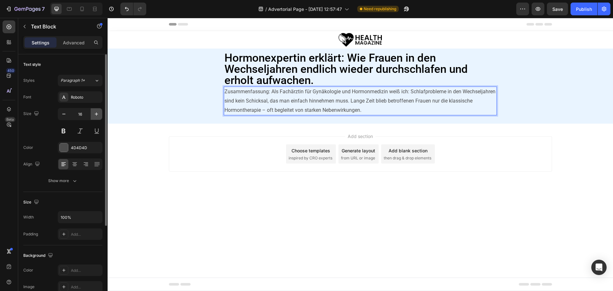
click at [97, 114] on icon "button" at bounding box center [96, 113] width 3 height 3
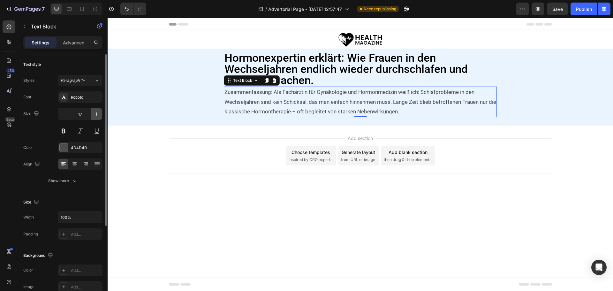
click at [97, 114] on icon "button" at bounding box center [96, 113] width 3 height 3
click at [98, 114] on icon "button" at bounding box center [96, 114] width 6 height 6
type input "19"
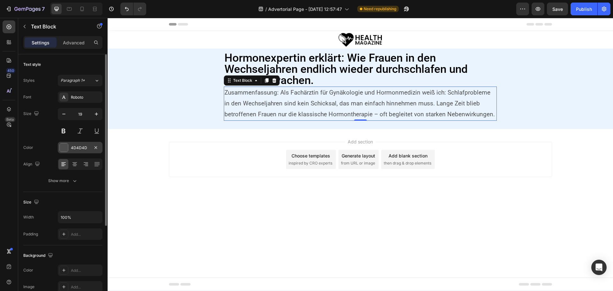
click at [83, 147] on div "4D4D4D" at bounding box center [80, 148] width 19 height 6
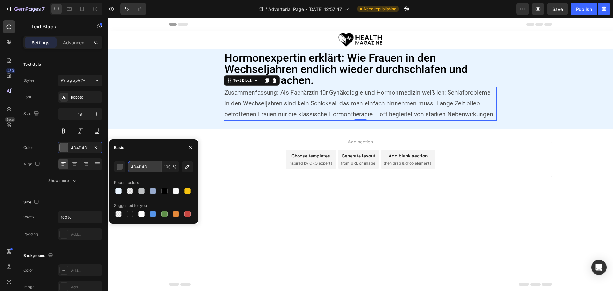
click at [149, 164] on input "4D4D4D" at bounding box center [144, 166] width 33 height 11
paste input "rgb(51, 51, 51)"
type input "rgb(51, 51, 51)"
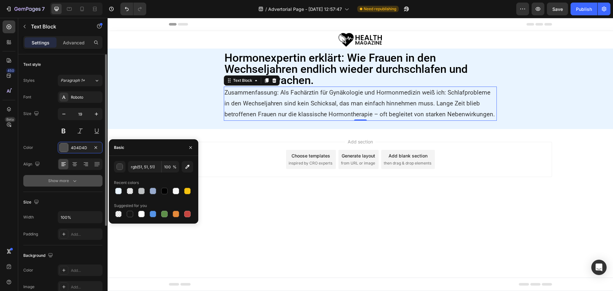
click at [77, 181] on icon "button" at bounding box center [75, 181] width 6 height 6
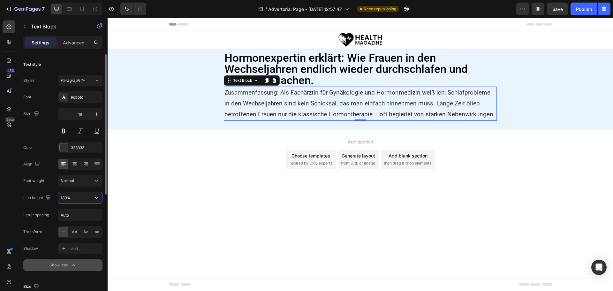
click at [66, 200] on input "180%" at bounding box center [80, 197] width 44 height 11
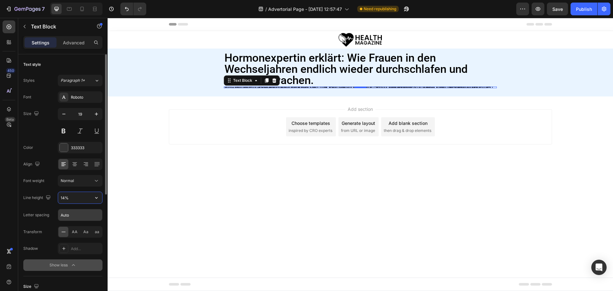
type input "140%"
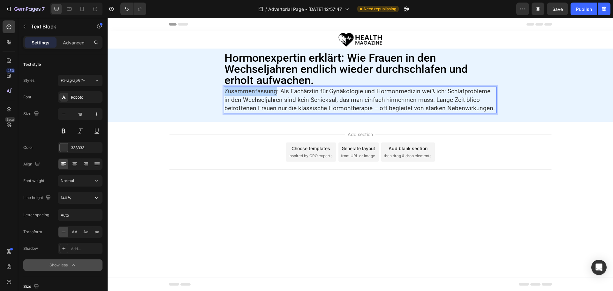
click at [255, 91] on p "Zusammenfassung: Als Fachärztin für Gynäkologie und Hormonmedizin weiß ich: Sch…" at bounding box center [360, 100] width 272 height 26
drag, startPoint x: 290, startPoint y: 104, endPoint x: 275, endPoint y: 92, distance: 19.3
click at [290, 104] on p "Zusammenfassung: Als Fachärztin für Gynäkologie und Hormonmedizin weiß ich: Sch…" at bounding box center [360, 100] width 272 height 26
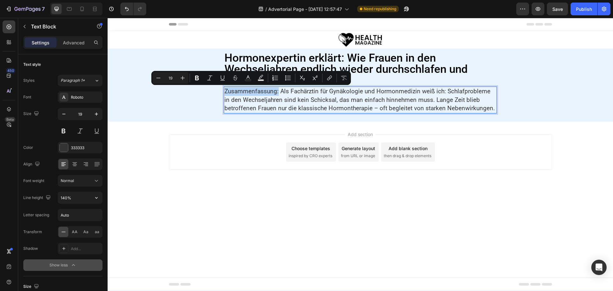
drag, startPoint x: 226, startPoint y: 92, endPoint x: 279, endPoint y: 89, distance: 53.1
click at [279, 89] on p "Zusammenfassung: Als Fachärztin für Gynäkologie und Hormonmedizin weiß ich: Sch…" at bounding box center [360, 100] width 272 height 26
click at [193, 78] on button "Bold" at bounding box center [196, 77] width 11 height 11
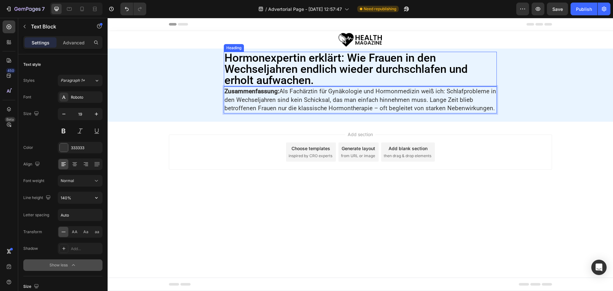
click at [305, 67] on p "Hormonexpertin erklärt: Wie Frauen in den Wechseljahren endlich wieder durchsch…" at bounding box center [360, 69] width 272 height 34
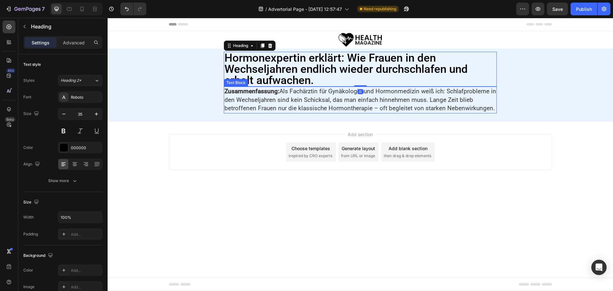
click at [278, 96] on p "Zusammenfassung: Als Fachärztin für Gynäkologie und Hormonmedizin weiß ich: Sch…" at bounding box center [360, 100] width 272 height 26
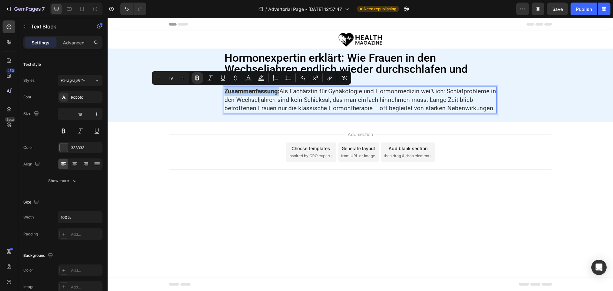
drag, startPoint x: 224, startPoint y: 90, endPoint x: 278, endPoint y: 91, distance: 54.0
click at [278, 91] on div "Zusammenfassung: Als Fachärztin für Gynäkologie und Hormonmedizin weiß ich: Sch…" at bounding box center [360, 100] width 273 height 27
click at [198, 78] on icon "Editor contextual toolbar" at bounding box center [197, 78] width 4 height 5
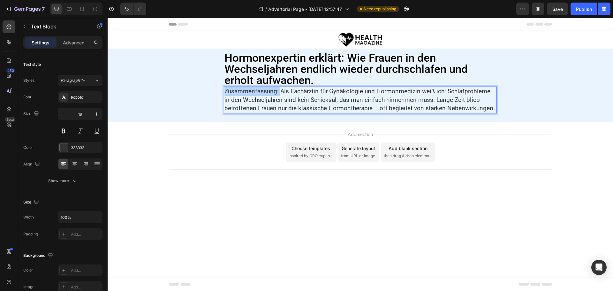
drag, startPoint x: 226, startPoint y: 90, endPoint x: 279, endPoint y: 91, distance: 53.6
click at [279, 91] on p "Zusammenfassung: Als Fachärztin für Gynäkologie und Hormonmedizin weiß ich: Sch…" at bounding box center [360, 100] width 272 height 26
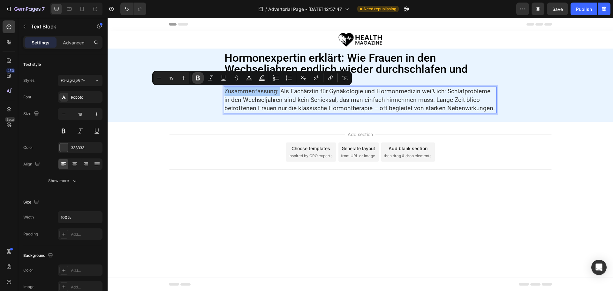
click at [201, 78] on icon "Editor contextual toolbar" at bounding box center [198, 78] width 6 height 6
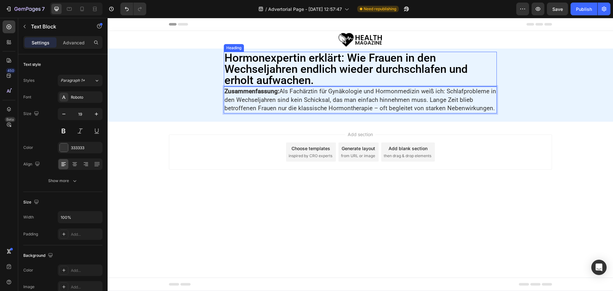
click at [275, 70] on p "Hormonexpertin erklärt: Wie Frauen in den Wechseljahren endlich wieder durchsch…" at bounding box center [360, 69] width 272 height 34
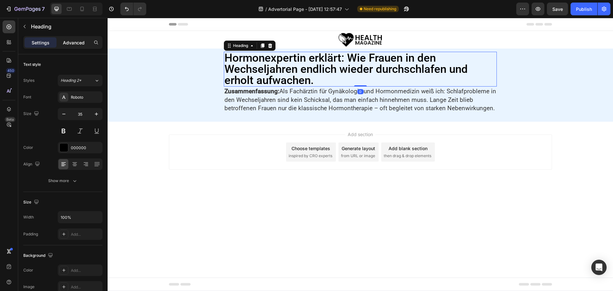
click at [76, 42] on p "Advanced" at bounding box center [74, 42] width 22 height 7
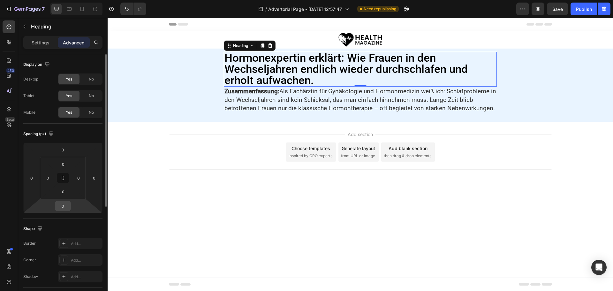
click at [65, 203] on input "0" at bounding box center [63, 206] width 13 height 10
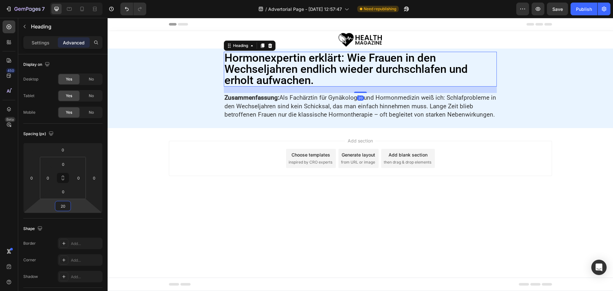
type input "20"
click at [265, 107] on p "Zusammenfassung: Als Fachärztin für Gynäkologie und Hormonmedizin weiß ich: Sch…" at bounding box center [360, 107] width 272 height 26
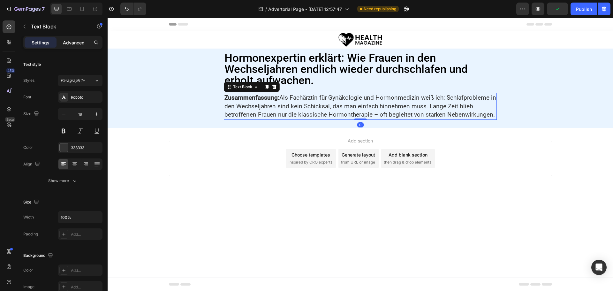
click at [74, 40] on p "Advanced" at bounding box center [74, 42] width 22 height 7
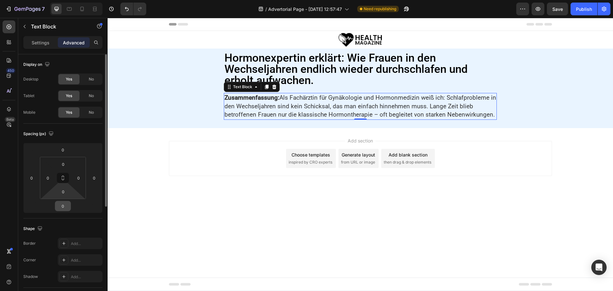
click at [65, 203] on input "0" at bounding box center [63, 206] width 13 height 10
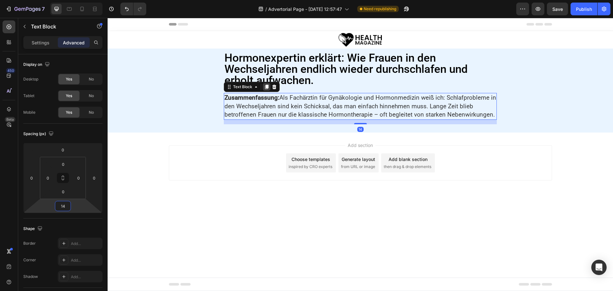
type input "14"
click at [266, 88] on icon at bounding box center [267, 87] width 4 height 4
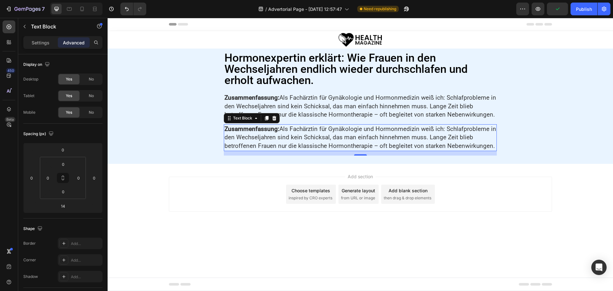
click at [274, 136] on p "Zusammenfassung: Als Fachärztin für Gynäkologie und Hormonmedizin weiß ich: Sch…" at bounding box center [360, 138] width 272 height 26
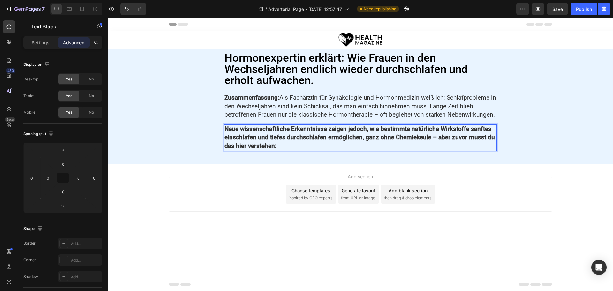
click at [275, 138] on strong "Neue wissenschaftliche Erkenntnisse zeigen jedoch, wie bestimmte natürliche Wir…" at bounding box center [359, 137] width 270 height 24
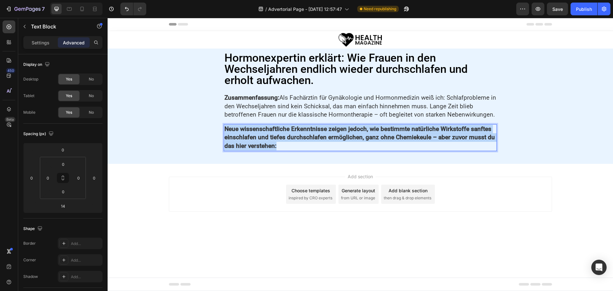
click at [275, 138] on strong "Neue wissenschaftliche Erkenntnisse zeigen jedoch, wie bestimmte natürliche Wir…" at bounding box center [359, 137] width 270 height 24
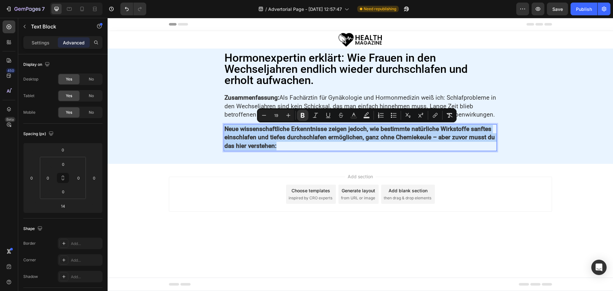
click at [306, 109] on div "Minus 19 Plus Bold Italic Underline Strikethrough Text Color Text Background Co…" at bounding box center [357, 115] width 200 height 14
click at [304, 117] on icon "Editor contextual toolbar" at bounding box center [303, 115] width 4 height 5
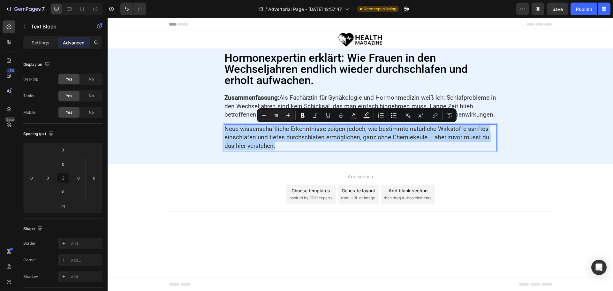
click at [246, 140] on p "Neue wissenschaftliche Erkenntnisse zeigen jedoch, wie bestimmte natürliche Wir…" at bounding box center [360, 138] width 272 height 26
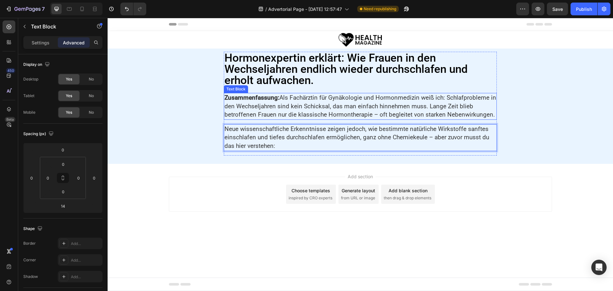
click at [246, 108] on p "Zusammenfassung: Als Fachärztin für Gynäkologie und Hormonmedizin weiß ich: Sch…" at bounding box center [360, 107] width 272 height 26
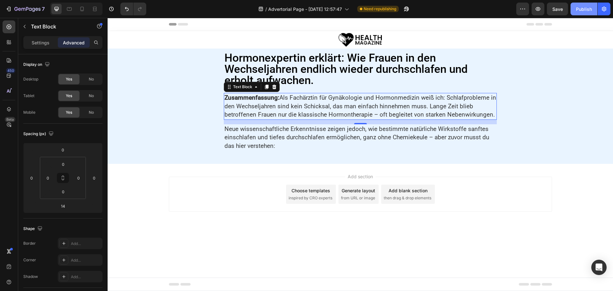
click at [585, 10] on div "Publish" at bounding box center [584, 9] width 16 height 7
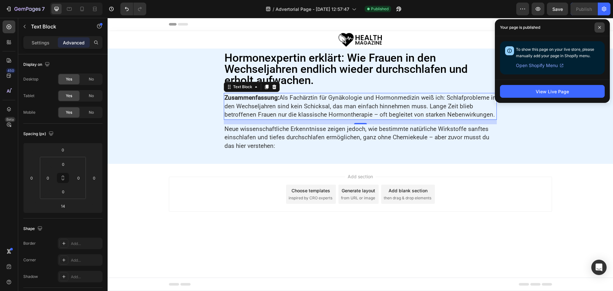
click at [600, 26] on span at bounding box center [599, 27] width 10 height 10
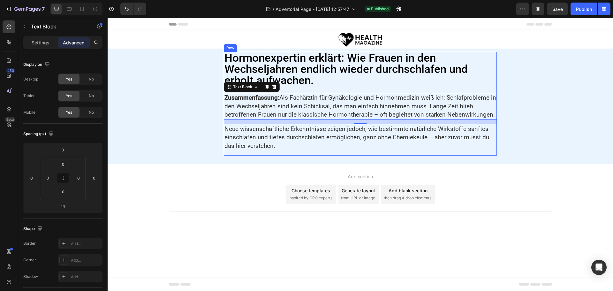
click at [308, 87] on div "Hormonexpertin erklärt: Wie Frauen in den Wechseljahren endlich wieder durchsch…" at bounding box center [360, 104] width 273 height 104
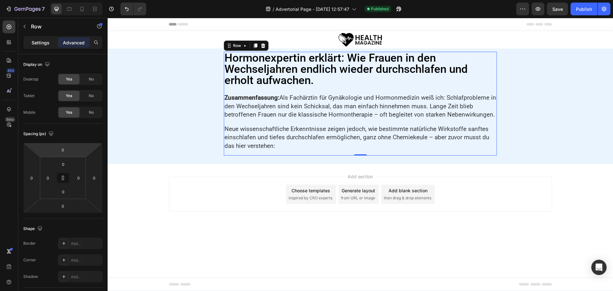
click at [38, 46] on div "Settings" at bounding box center [41, 42] width 32 height 10
